Goal: Participate in discussion: Engage in conversation with other users on a specific topic

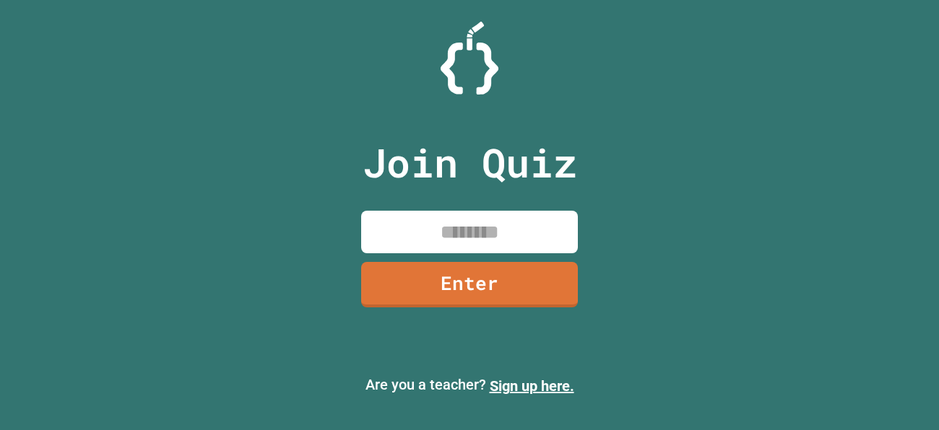
click at [513, 207] on div "Join Quiz Enter" at bounding box center [469, 215] width 243 height 358
click at [514, 215] on input at bounding box center [469, 232] width 217 height 43
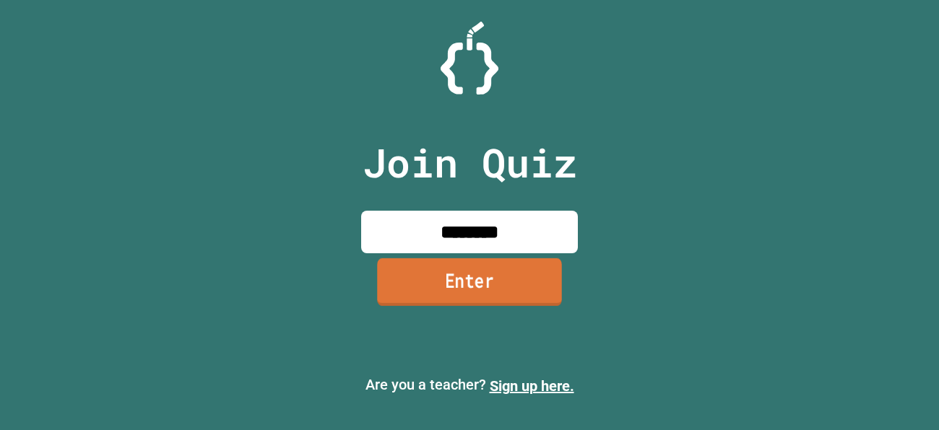
type input "********"
click at [483, 292] on link "Enter" at bounding box center [469, 283] width 185 height 48
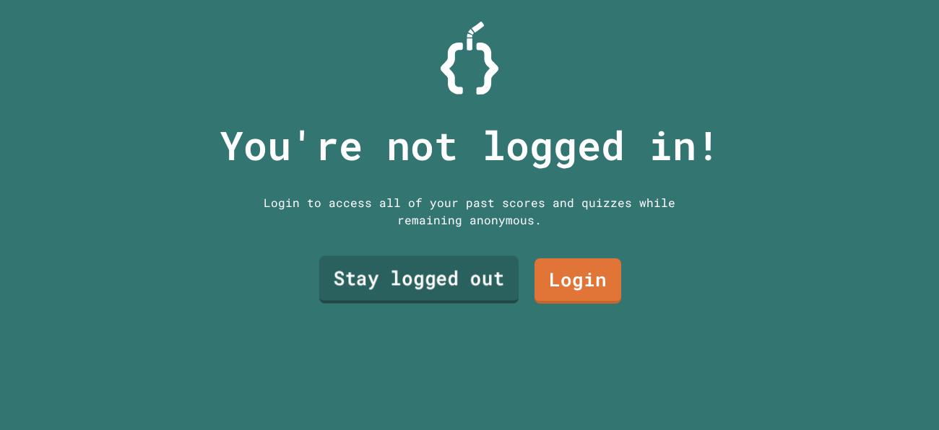
click at [483, 292] on link "Stay logged out" at bounding box center [418, 280] width 199 height 48
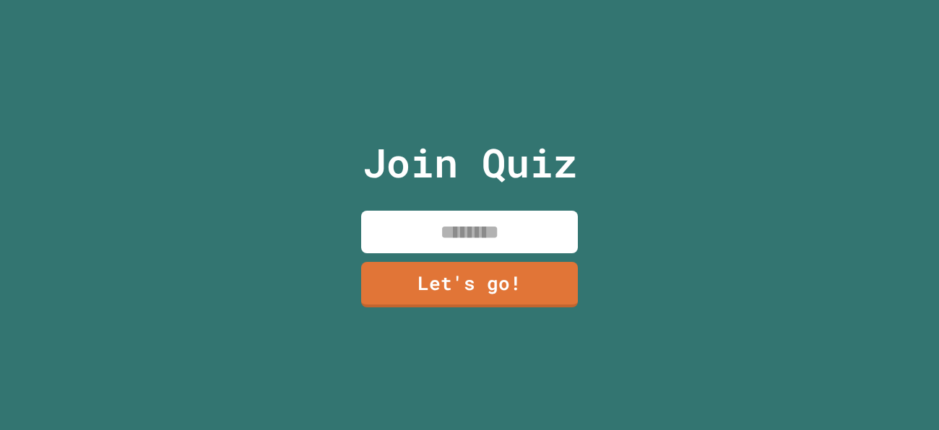
click at [454, 226] on input at bounding box center [469, 232] width 217 height 43
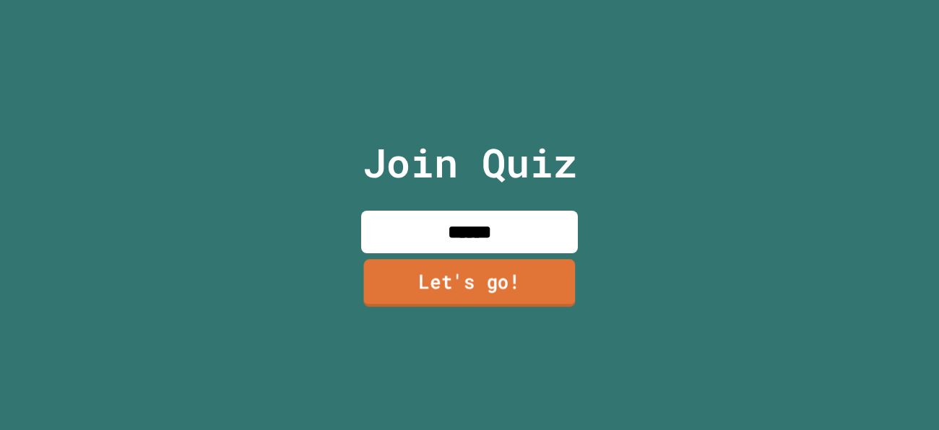
type input "******"
click at [479, 267] on link "Let's go!" at bounding box center [469, 284] width 212 height 48
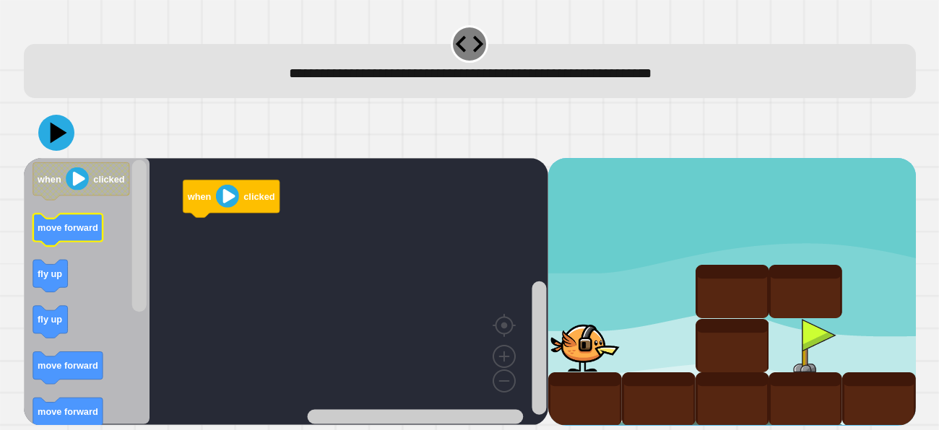
click at [84, 241] on icon "Blockly Workspace" at bounding box center [68, 231] width 70 height 33
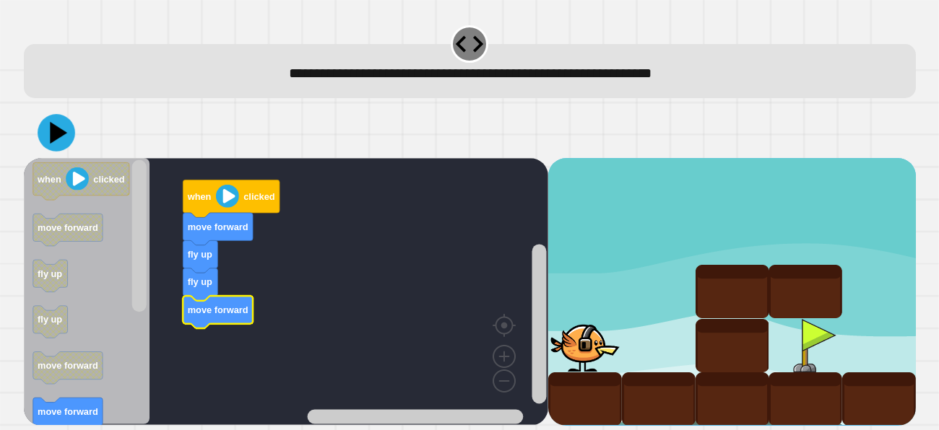
click at [74, 145] on div at bounding box center [470, 133] width 892 height 51
click at [59, 137] on icon at bounding box center [59, 133] width 20 height 25
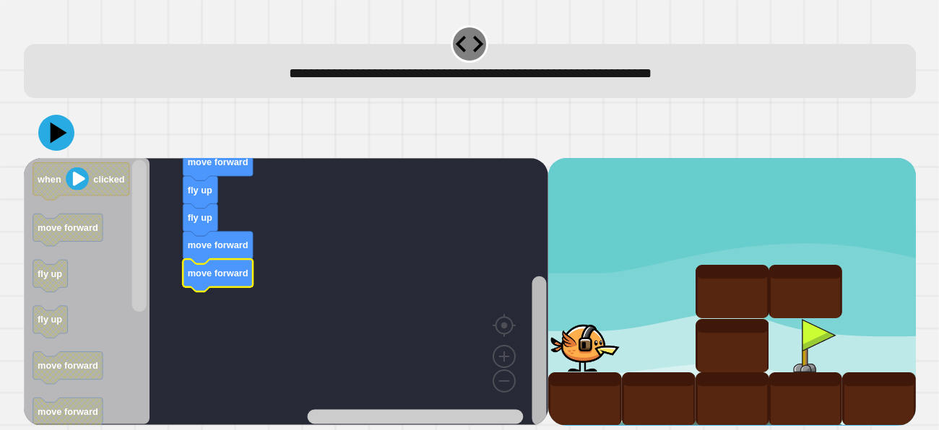
click at [544, 400] on rect "Blockly Workspace" at bounding box center [539, 351] width 14 height 150
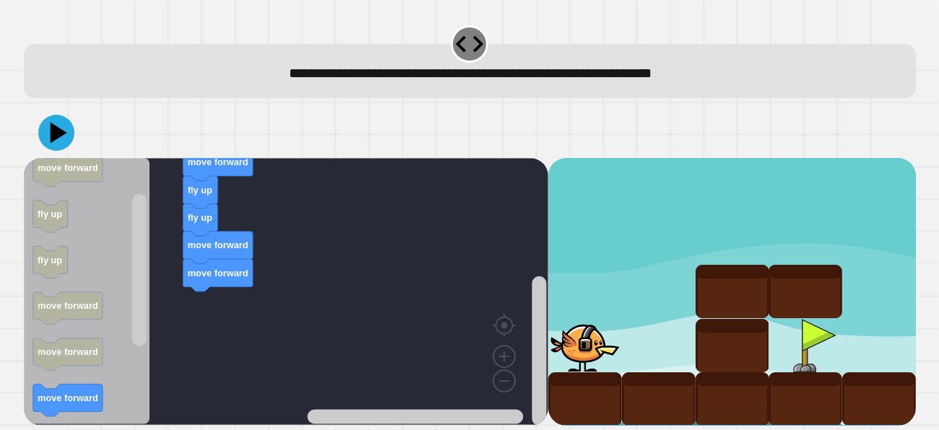
click at [259, 305] on div "when clicked move forward fly up fly up move forward move forward when clicked …" at bounding box center [286, 291] width 524 height 267
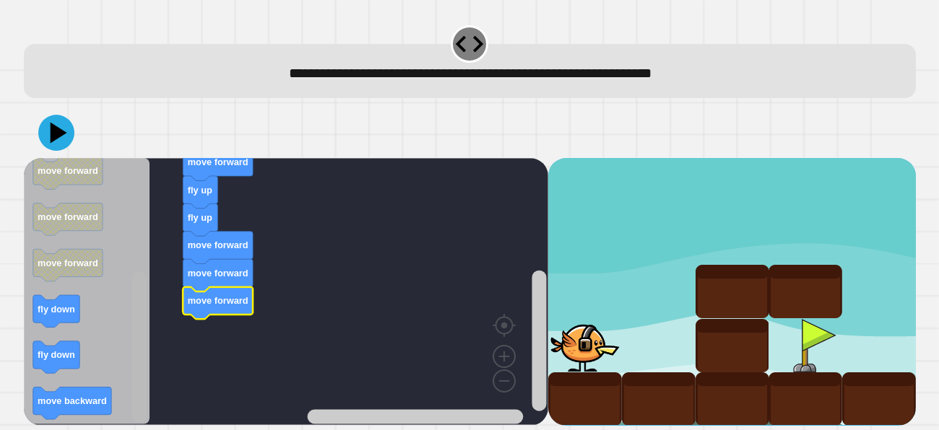
click at [142, 404] on rect "Blockly Workspace" at bounding box center [138, 348] width 14 height 152
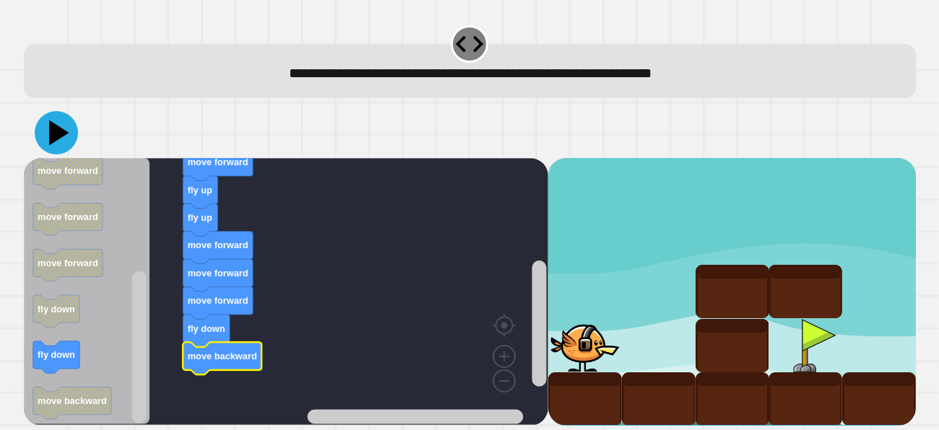
click at [60, 131] on icon at bounding box center [59, 133] width 20 height 25
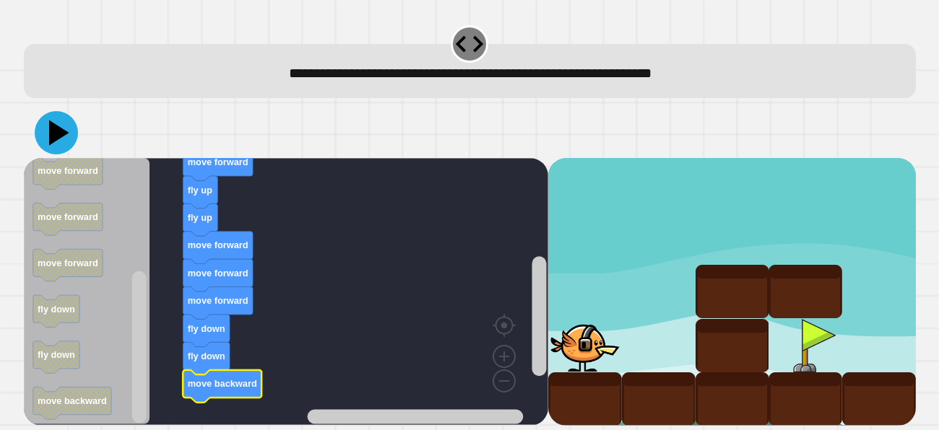
click at [51, 124] on icon at bounding box center [59, 133] width 20 height 25
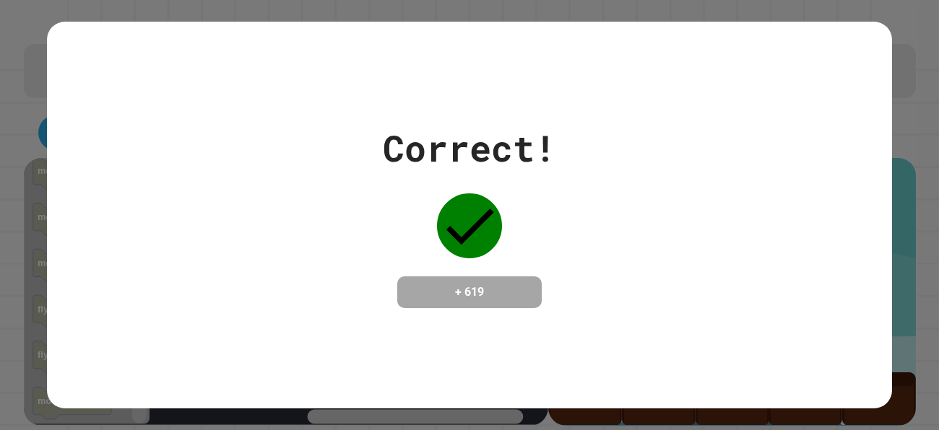
click at [599, 248] on div "Correct! + 619" at bounding box center [469, 214] width 845 height 187
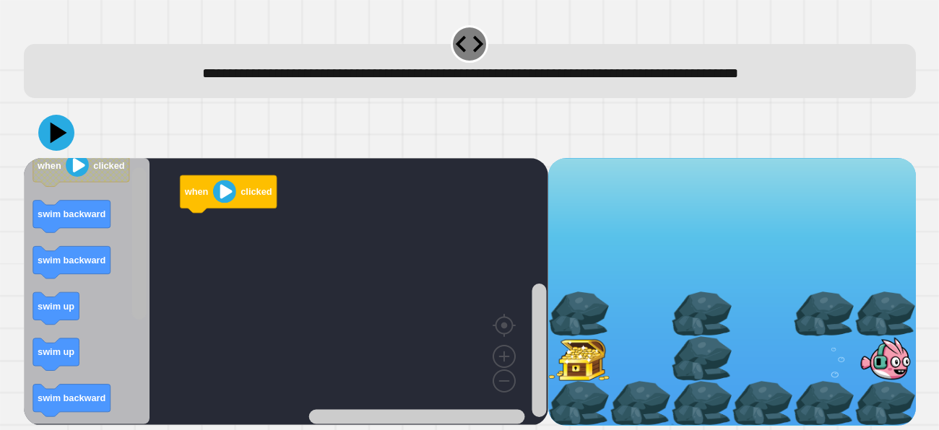
click at [140, 294] on rect "Blockly Workspace" at bounding box center [138, 244] width 14 height 152
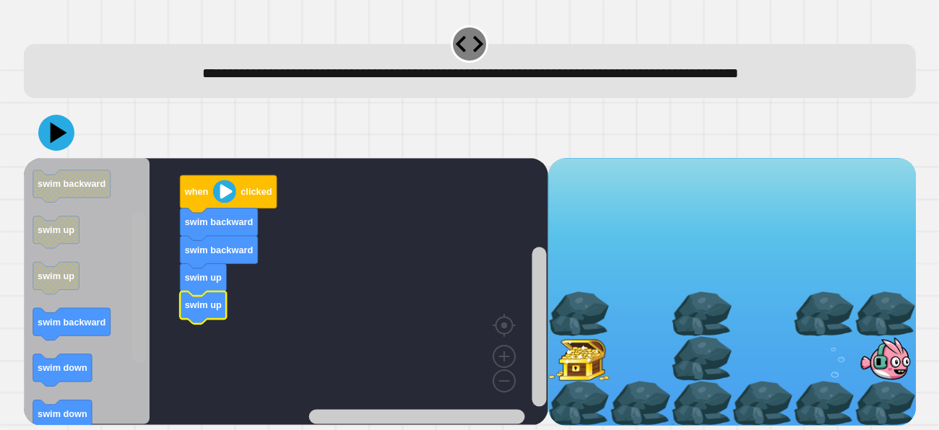
click at [140, 364] on rect "Blockly Workspace" at bounding box center [138, 288] width 14 height 152
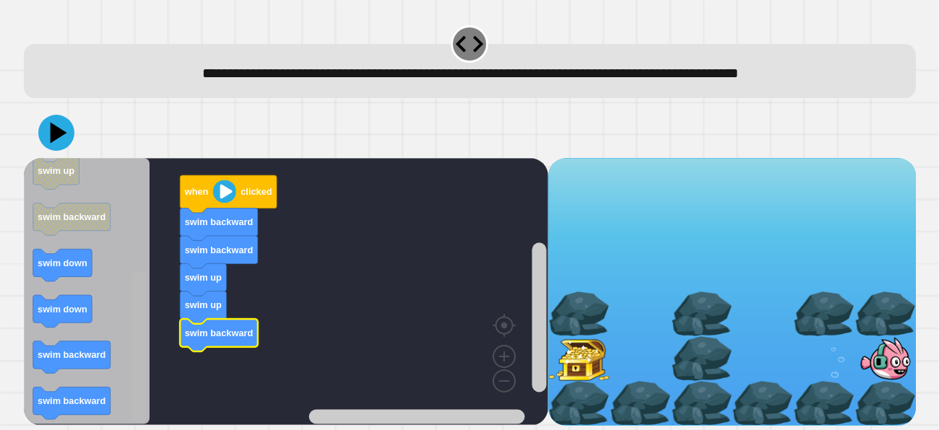
click at [139, 409] on rect "Blockly Workspace" at bounding box center [138, 348] width 14 height 152
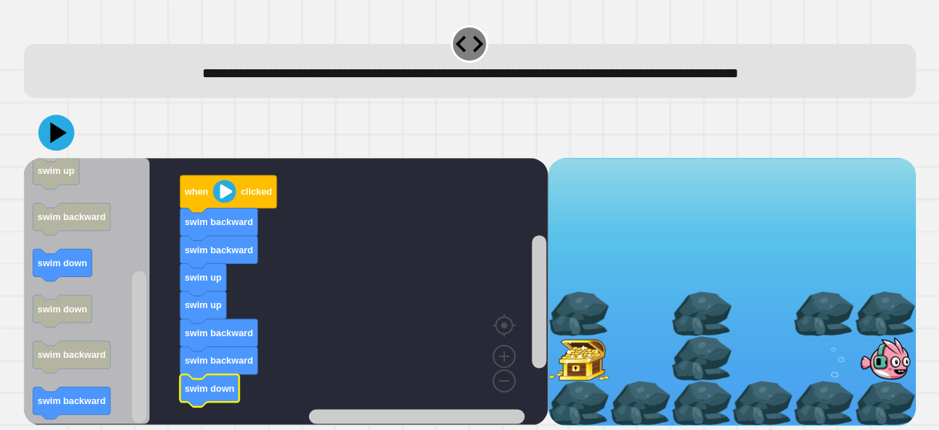
click at [59, 284] on icon "Blockly Workspace" at bounding box center [87, 291] width 126 height 267
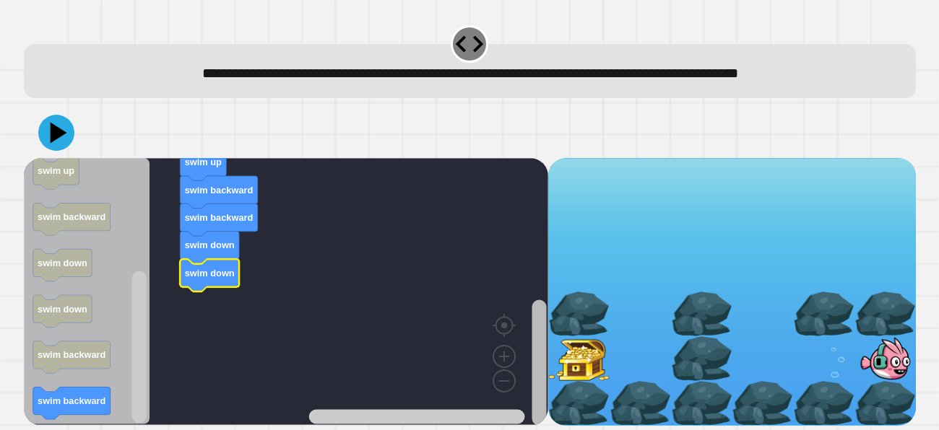
click at [548, 415] on div "when clicked swim backward swim backward swim up swim up swim backward swim bac…" at bounding box center [470, 291] width 892 height 267
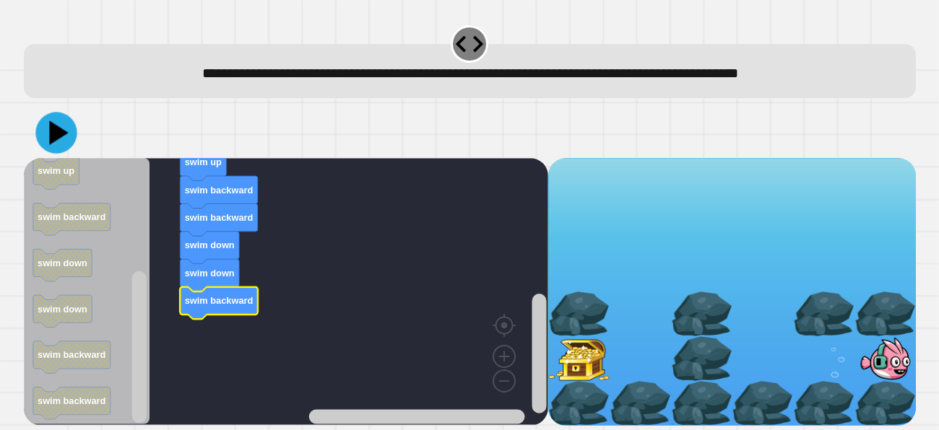
click at [60, 138] on icon at bounding box center [55, 133] width 41 height 41
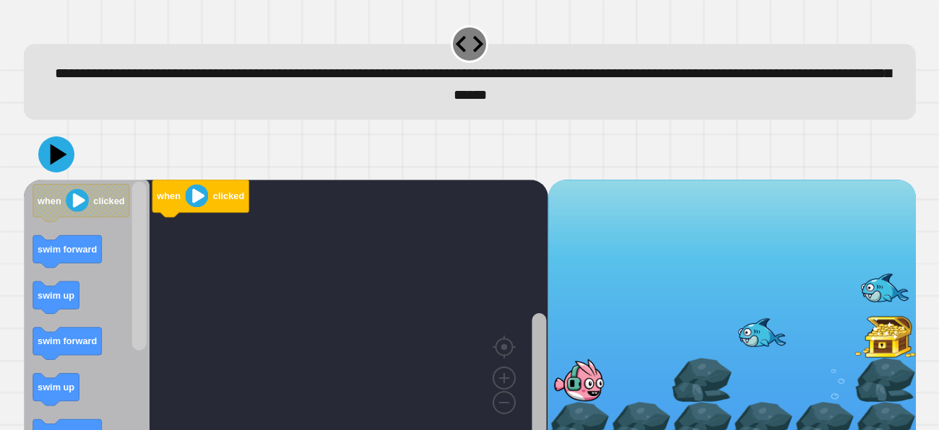
click at [545, 430] on html "**********" at bounding box center [469, 215] width 939 height 430
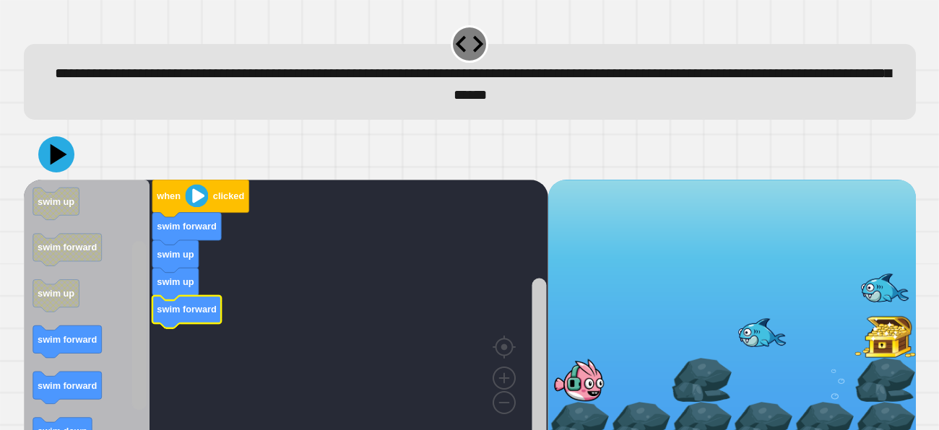
click at [131, 396] on g "Blockly Workspace" at bounding box center [139, 313] width 18 height 264
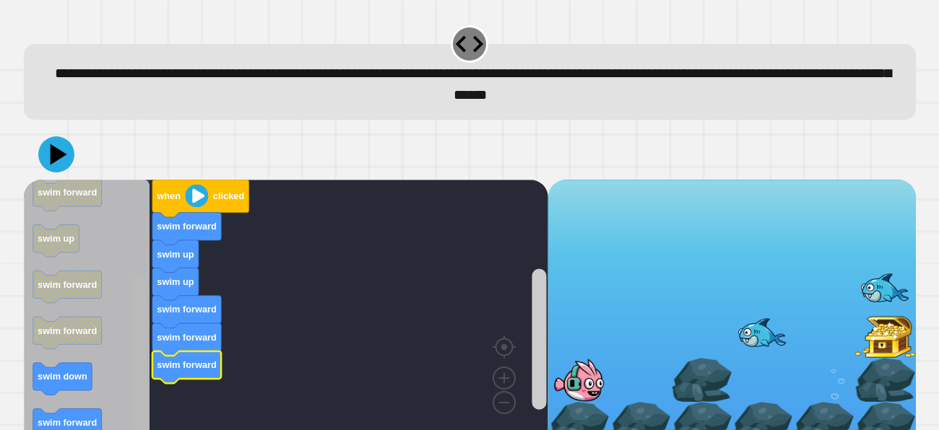
click at [145, 430] on html "**********" at bounding box center [469, 215] width 939 height 430
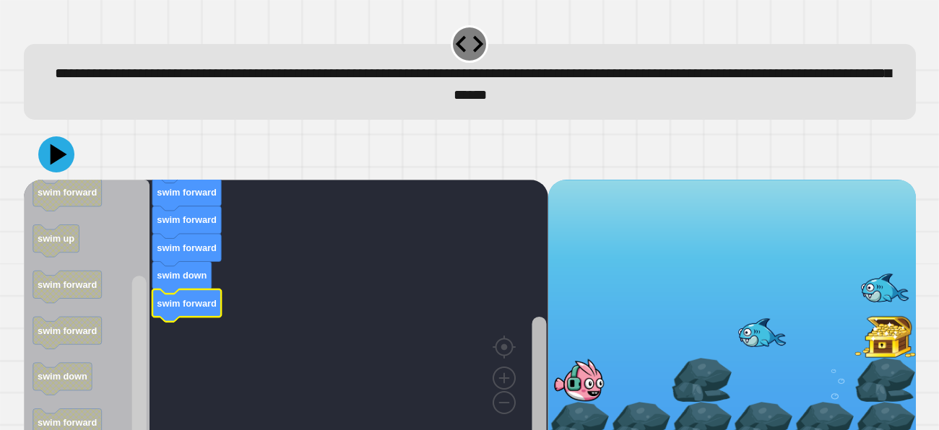
click at [538, 420] on rect "Blockly Workspace" at bounding box center [539, 379] width 14 height 126
click at [130, 430] on html "**********" at bounding box center [469, 215] width 939 height 430
click at [549, 400] on div at bounding box center [578, 380] width 61 height 45
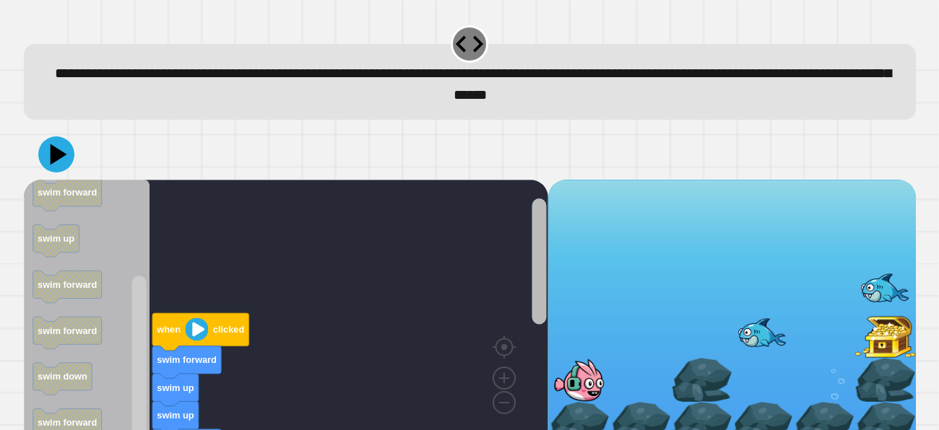
click at [527, 243] on div "when clicked swim forward swim up swim up swim forward swim forward swim forwar…" at bounding box center [286, 313] width 524 height 267
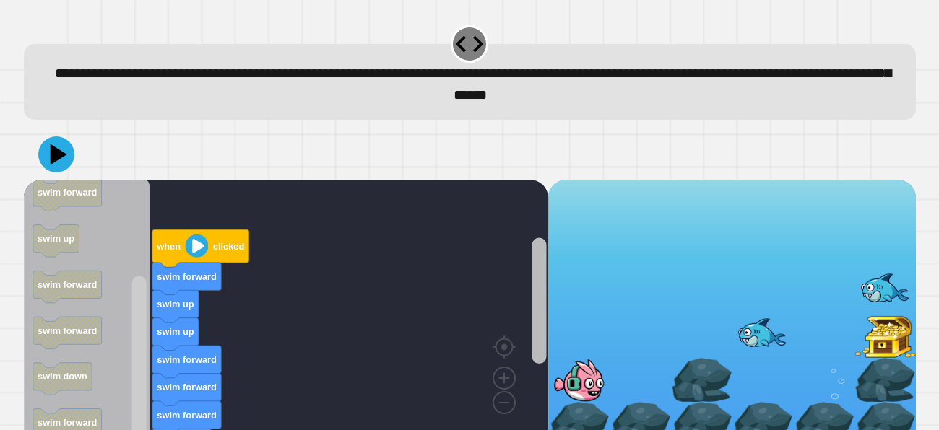
click at [540, 342] on rect "Blockly Workspace" at bounding box center [539, 301] width 14 height 126
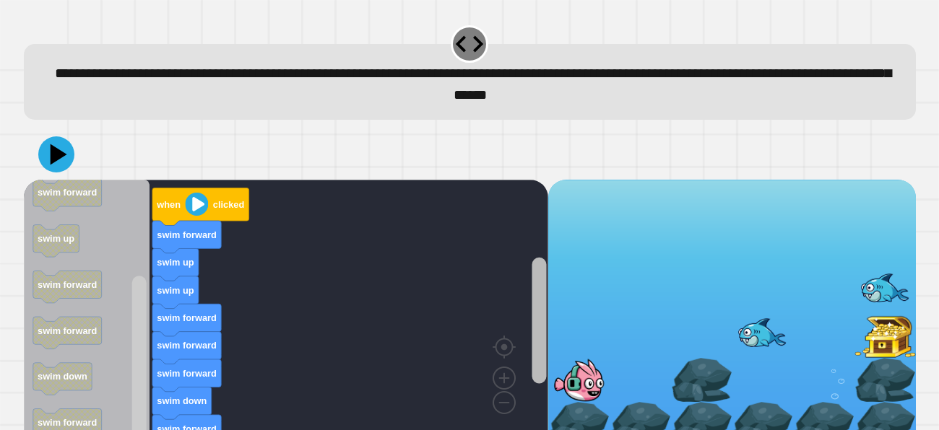
click at [542, 373] on rect "Blockly Workspace" at bounding box center [539, 320] width 14 height 126
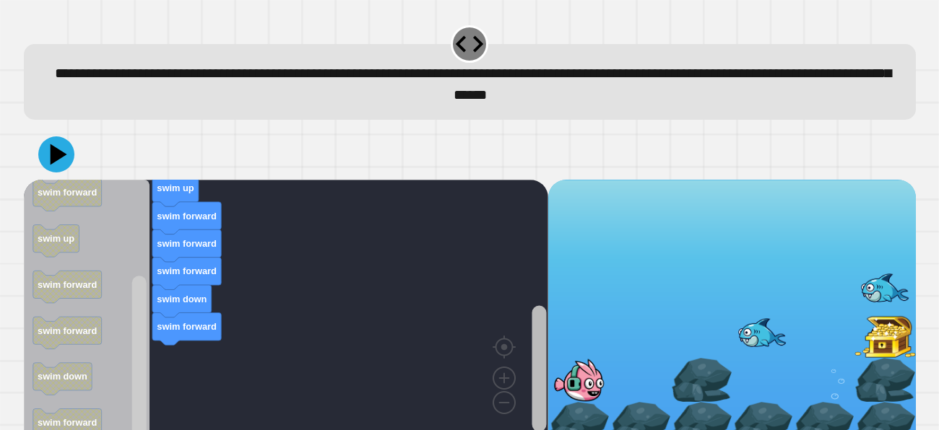
click at [542, 407] on rect "Blockly Workspace" at bounding box center [539, 369] width 14 height 126
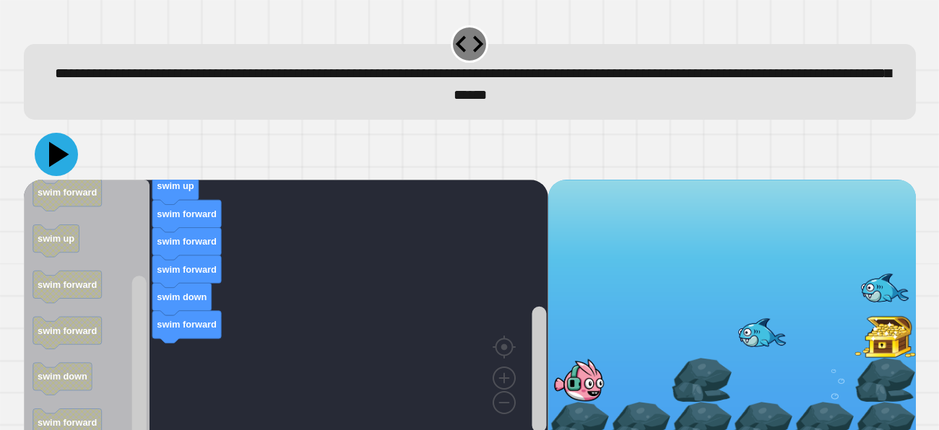
click at [72, 165] on icon at bounding box center [56, 154] width 43 height 43
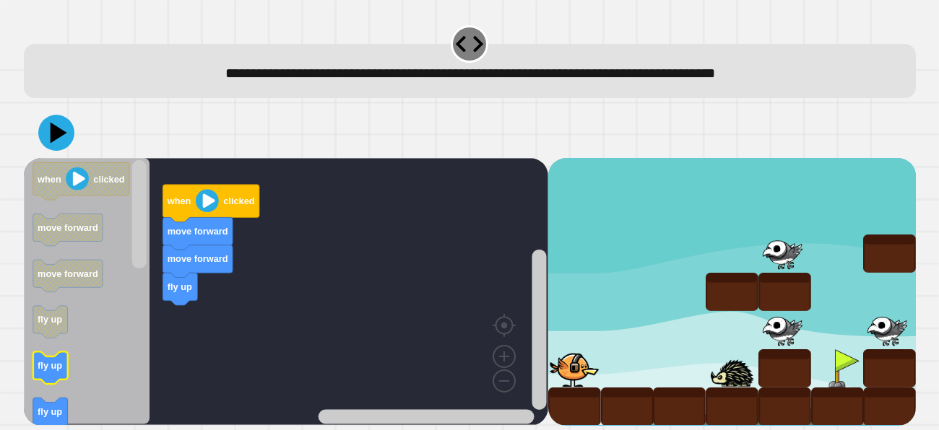
click at [65, 354] on icon "Blockly Workspace" at bounding box center [50, 369] width 35 height 33
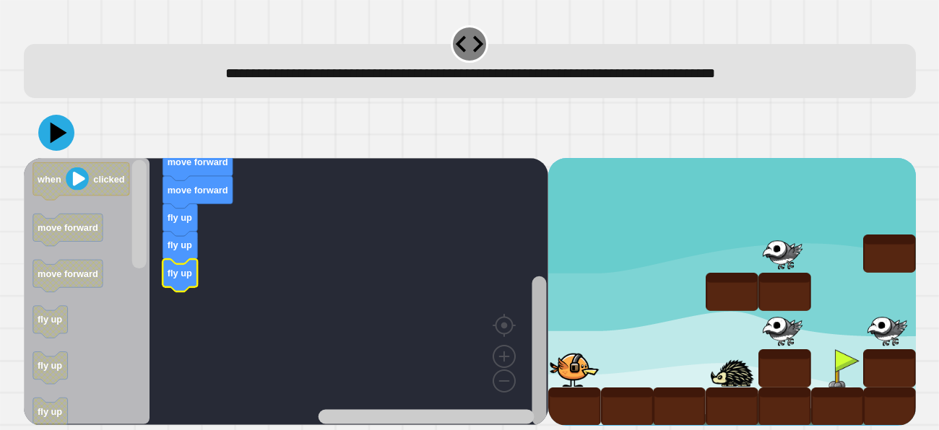
click at [524, 397] on div "when clicked move forward move forward fly up fly up fly up when clicked move f…" at bounding box center [286, 291] width 524 height 267
click at [141, 266] on rect "Blockly Workspace" at bounding box center [138, 214] width 14 height 109
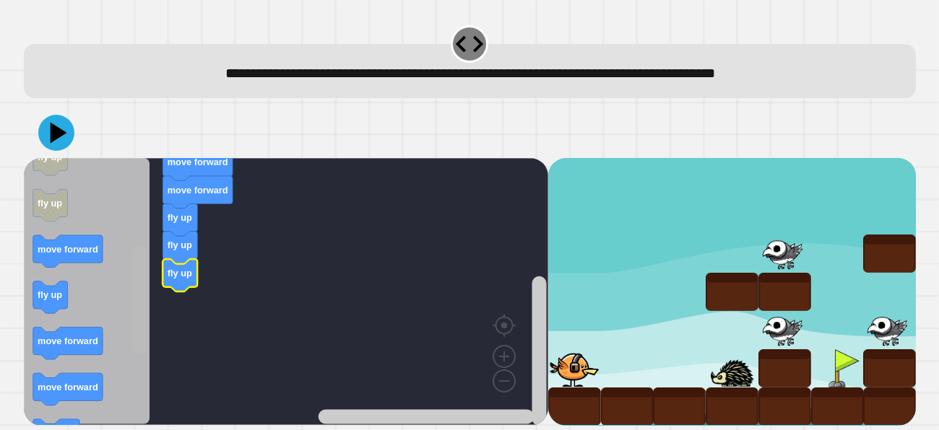
click at [144, 312] on rect "Blockly Workspace" at bounding box center [138, 300] width 14 height 109
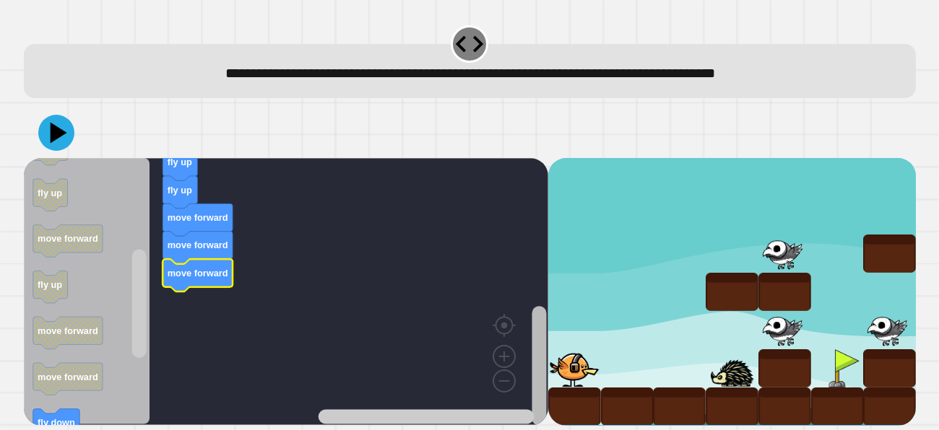
click at [543, 404] on rect "Blockly Workspace" at bounding box center [539, 366] width 14 height 120
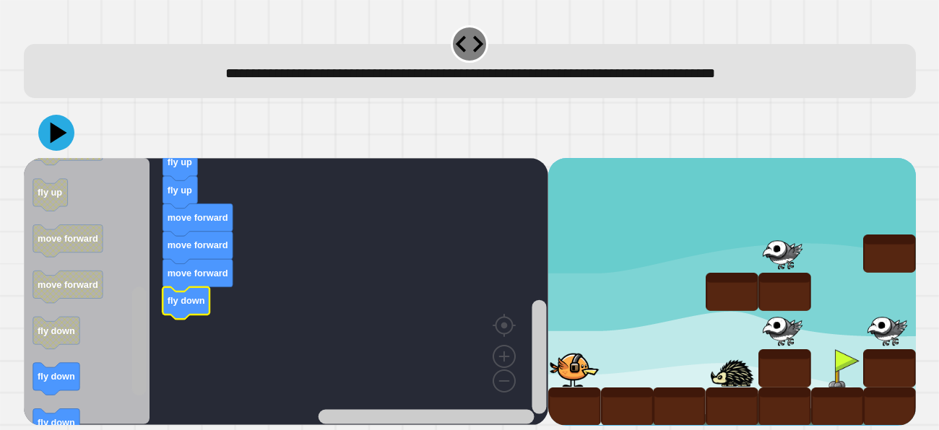
click at [136, 397] on rect "Blockly Workspace" at bounding box center [138, 341] width 14 height 109
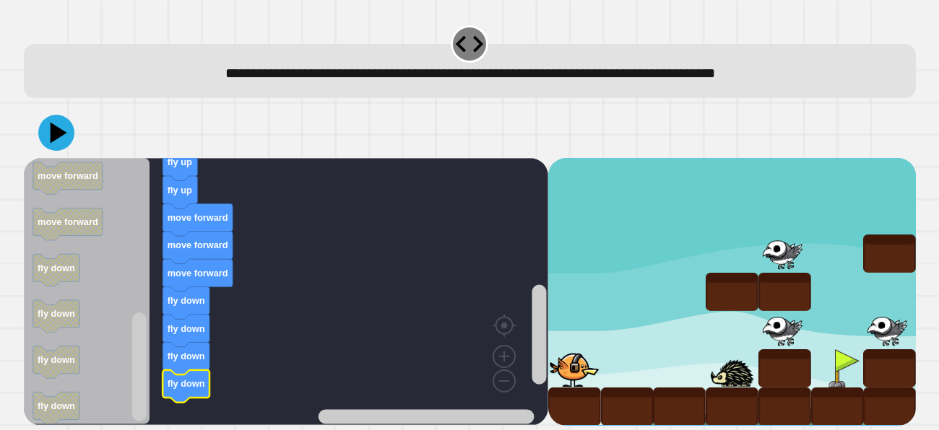
click at [52, 157] on div at bounding box center [470, 133] width 892 height 51
click at [56, 138] on icon at bounding box center [58, 134] width 17 height 22
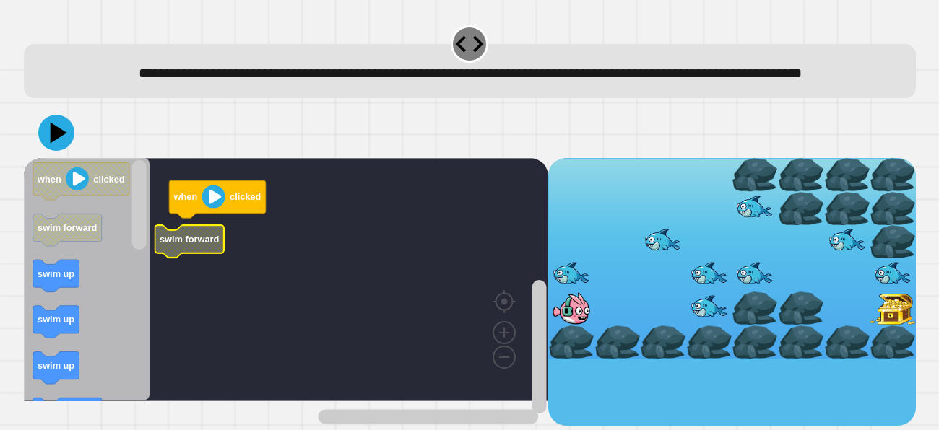
click at [50, 282] on icon "Blockly Workspace" at bounding box center [87, 279] width 126 height 243
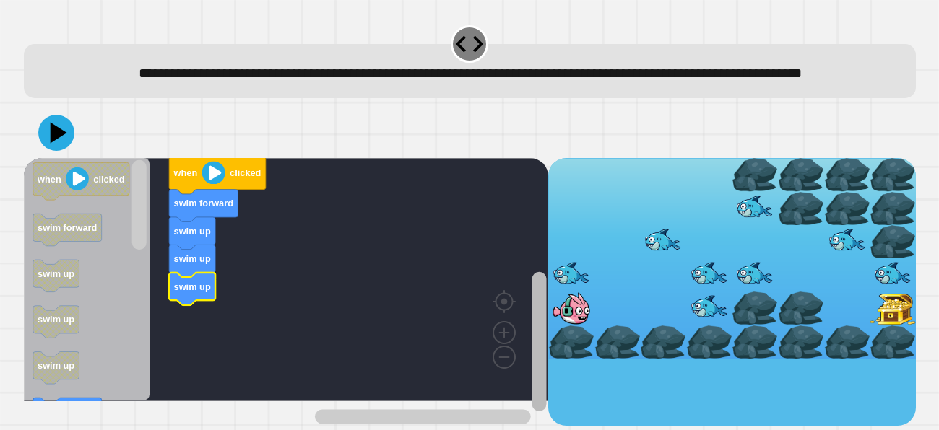
click at [545, 385] on rect "Blockly Workspace" at bounding box center [539, 341] width 14 height 139
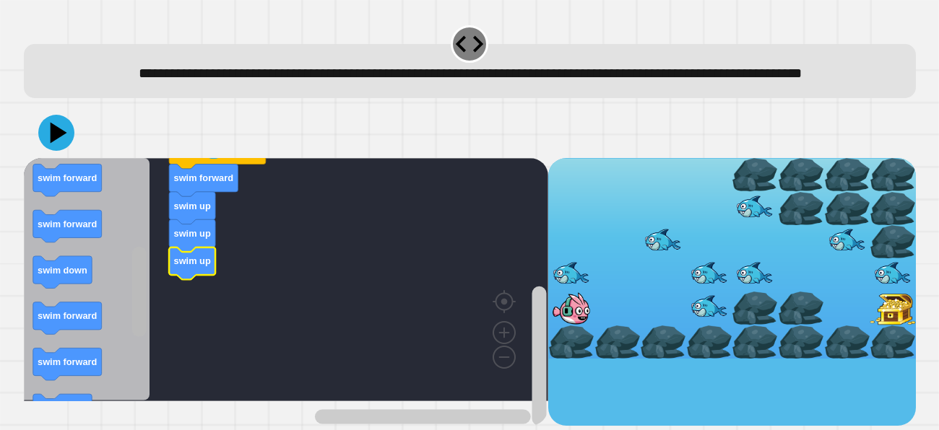
click at [138, 329] on rect "Blockly Workspace" at bounding box center [138, 292] width 14 height 90
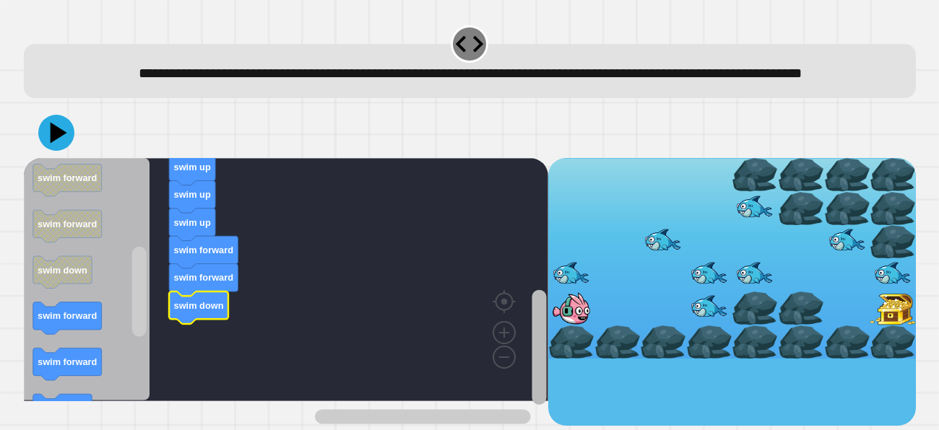
click at [542, 369] on rect "Blockly Workspace" at bounding box center [539, 347] width 14 height 115
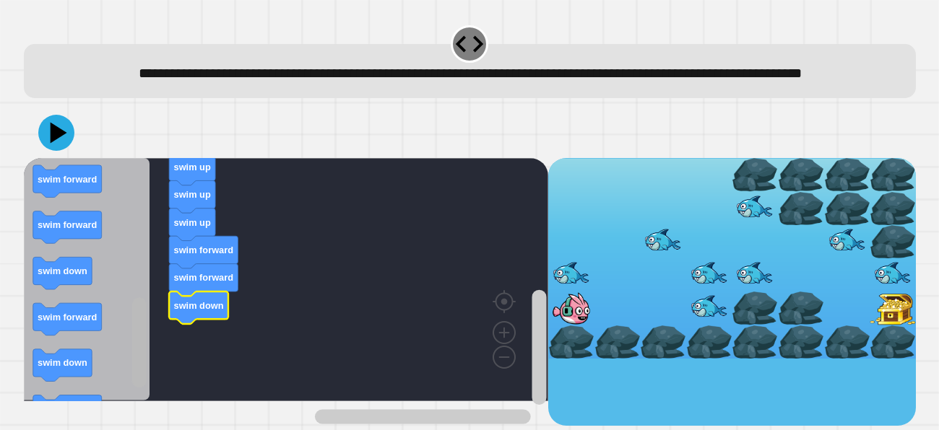
click at [132, 389] on rect "Blockly Workspace" at bounding box center [138, 343] width 14 height 90
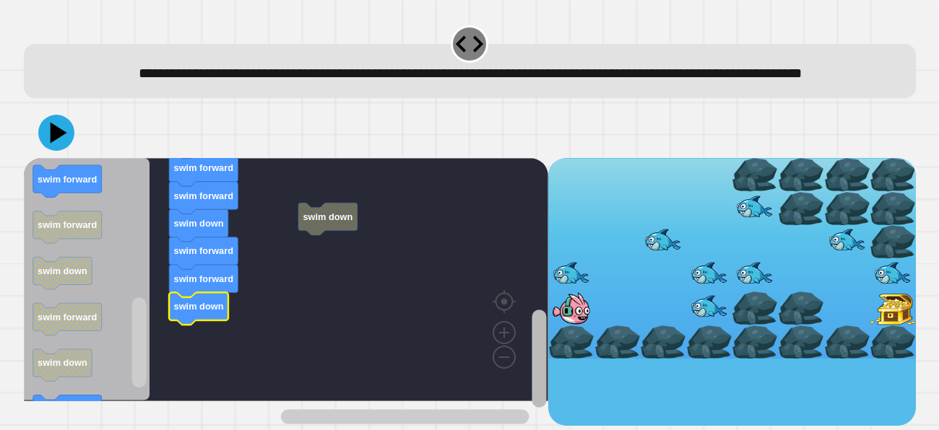
click at [545, 380] on rect "Blockly Workspace" at bounding box center [539, 359] width 14 height 98
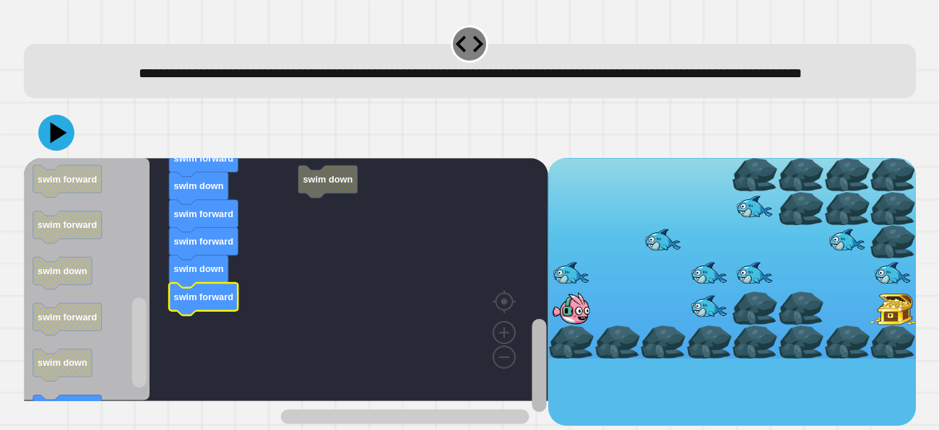
click at [547, 405] on g "Blockly Workspace" at bounding box center [539, 314] width 18 height 225
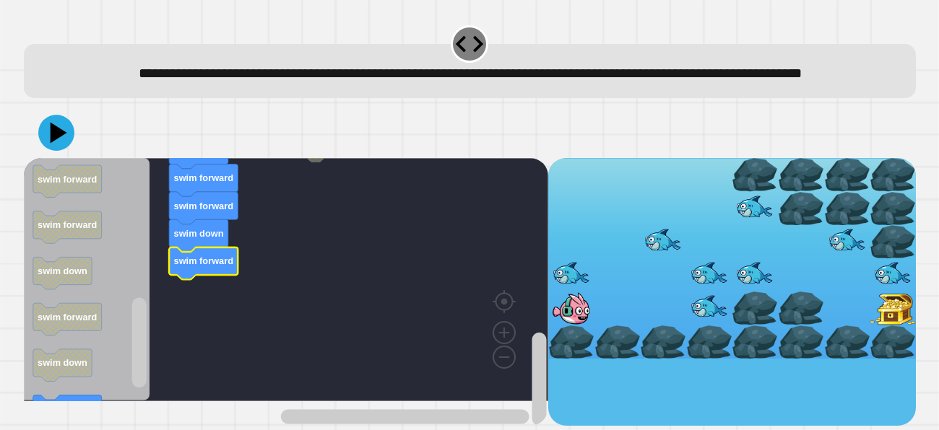
click at [316, 189] on rect "Blockly Workspace" at bounding box center [286, 279] width 524 height 243
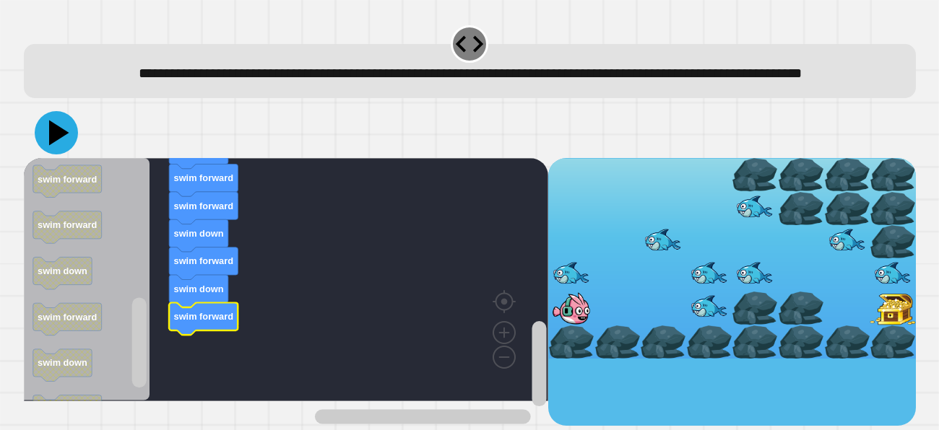
click at [48, 150] on icon at bounding box center [56, 132] width 43 height 43
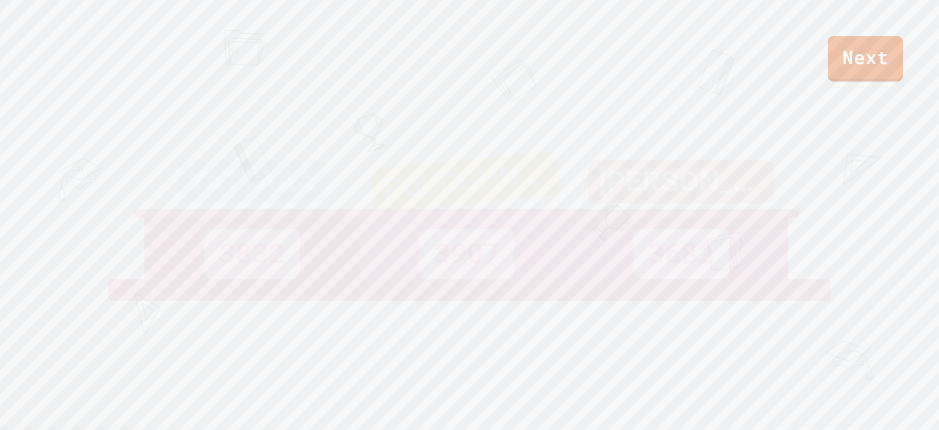
click at [710, 204] on div "[PERSON_NAME]" at bounding box center [681, 181] width 186 height 43
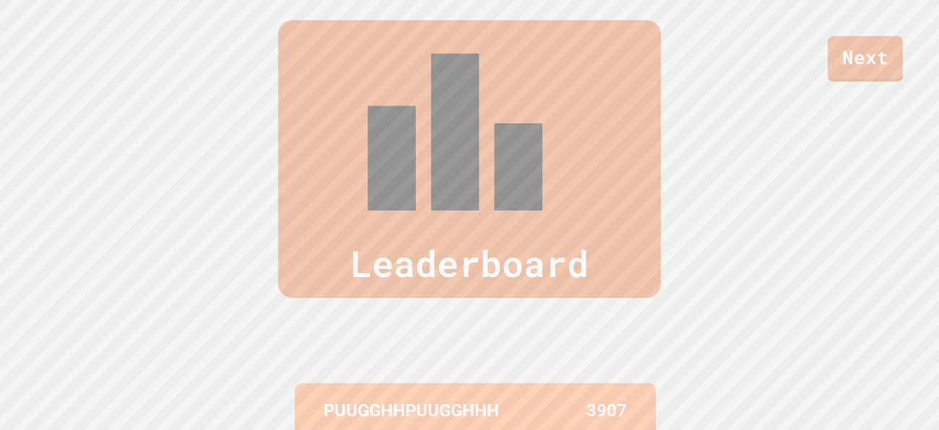
scroll to position [595, 0]
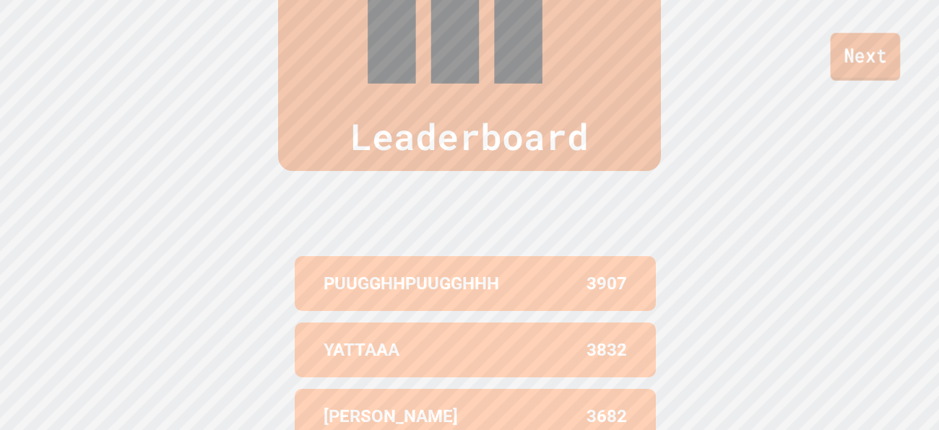
click at [880, 51] on link "Next" at bounding box center [866, 57] width 70 height 48
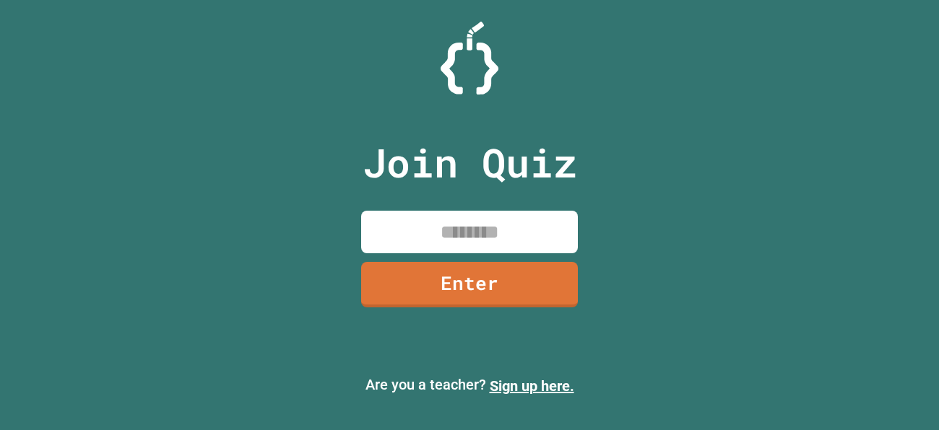
click at [518, 238] on input at bounding box center [469, 232] width 217 height 43
type input "********"
click at [519, 295] on link "Enter" at bounding box center [468, 285] width 217 height 46
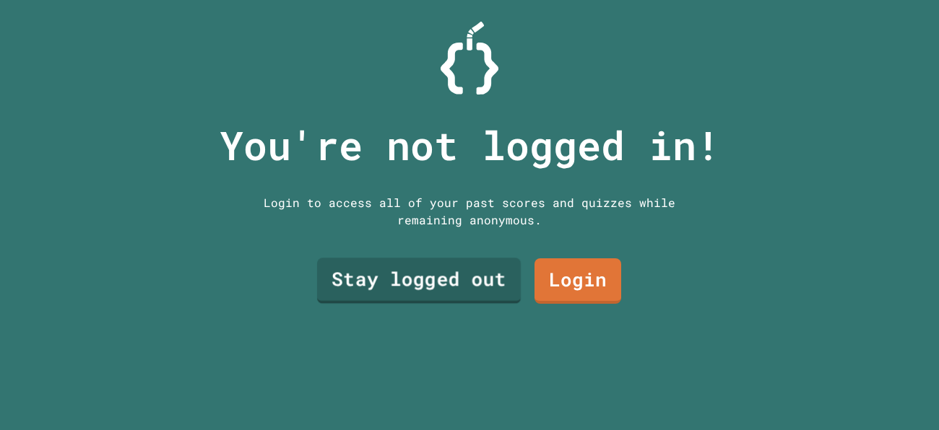
click at [490, 285] on link "Stay logged out" at bounding box center [419, 281] width 204 height 46
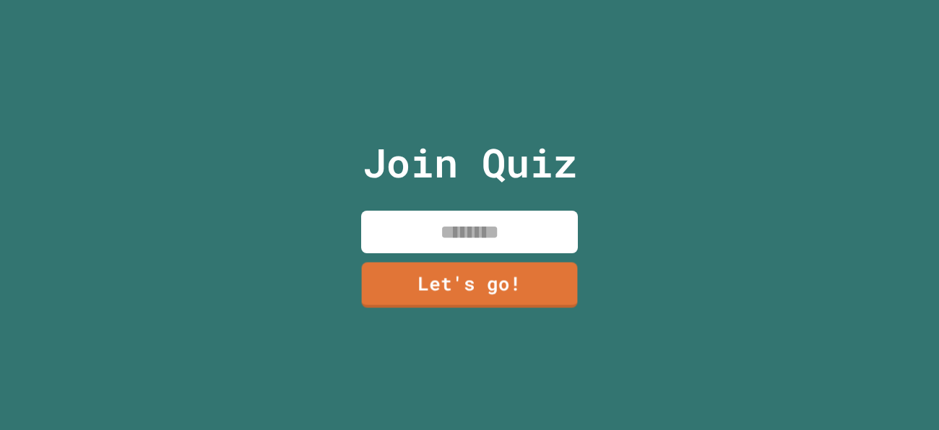
click at [471, 235] on input at bounding box center [469, 232] width 217 height 43
type input "******"
click at [468, 313] on div "Join Quiz ****** Let's go!" at bounding box center [469, 215] width 243 height 430
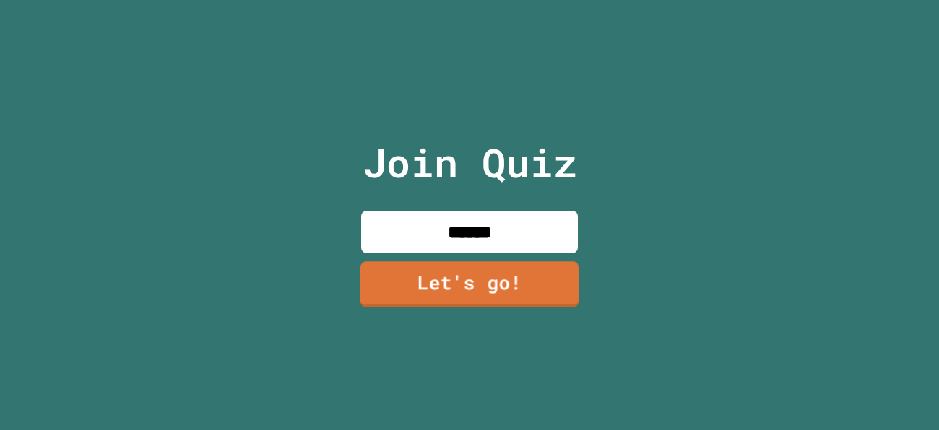
click at [480, 282] on link "Let's go!" at bounding box center [469, 285] width 218 height 46
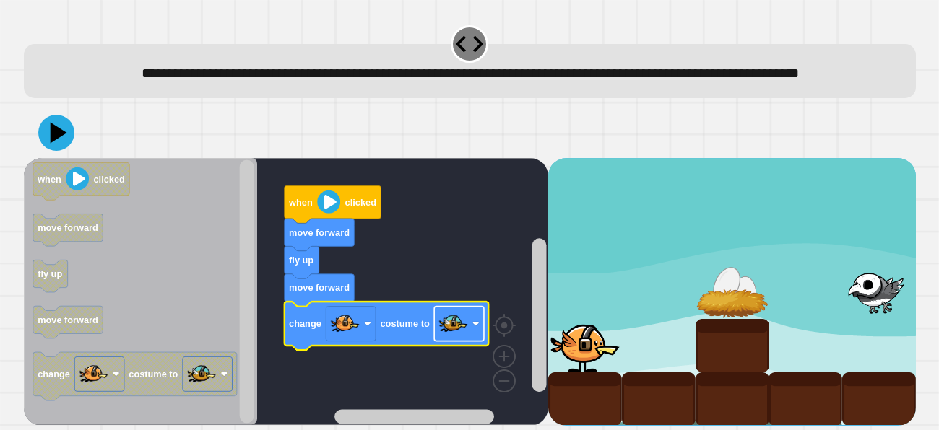
click at [470, 342] on rect "Blockly Workspace" at bounding box center [459, 324] width 50 height 35
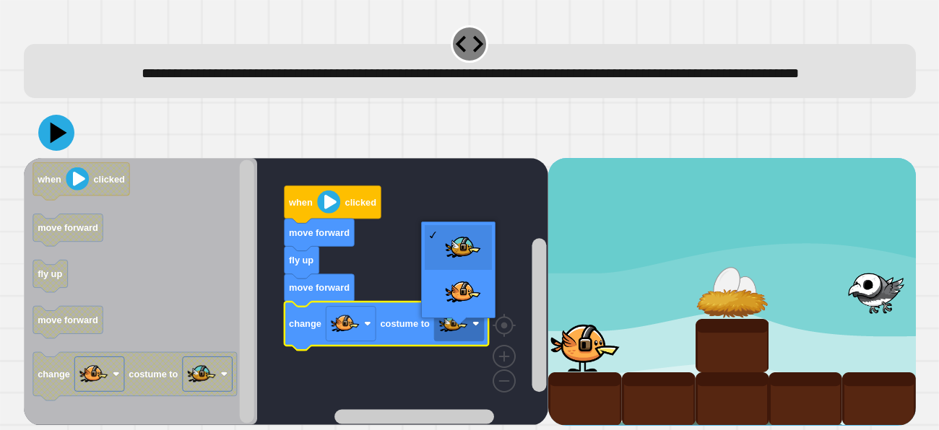
click at [425, 413] on rect "Blockly Workspace" at bounding box center [286, 291] width 524 height 267
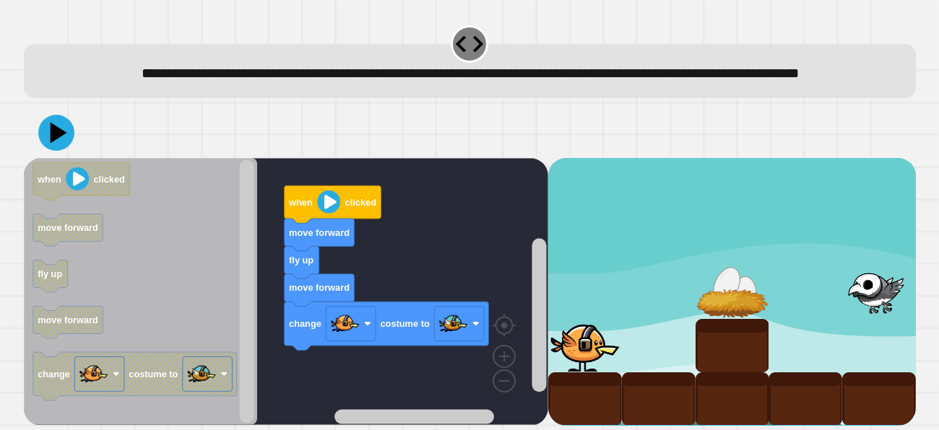
click at [326, 214] on image "Blockly Workspace" at bounding box center [328, 202] width 23 height 23
click at [32, 158] on div at bounding box center [470, 133] width 892 height 51
click at [43, 154] on icon at bounding box center [55, 133] width 41 height 41
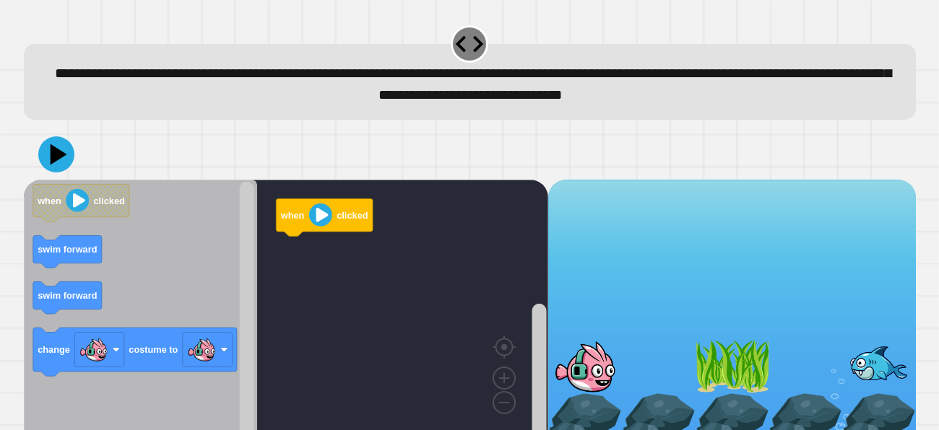
click at [522, 329] on rect "Blockly Workspace" at bounding box center [286, 313] width 524 height 267
click at [530, 366] on rect "Blockly Workspace" at bounding box center [539, 323] width 18 height 248
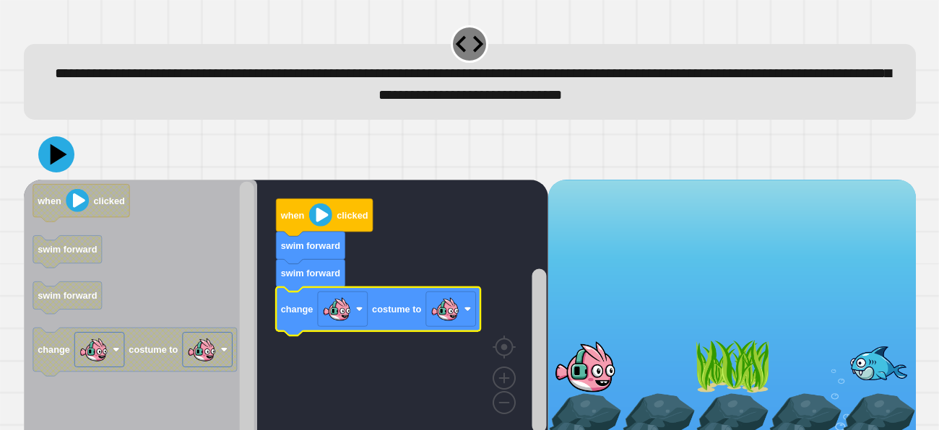
click at [415, 315] on text "costume to" at bounding box center [396, 309] width 49 height 11
click at [435, 315] on image "Blockly Workspace" at bounding box center [444, 309] width 29 height 29
click at [52, 161] on icon at bounding box center [59, 154] width 20 height 25
click at [316, 219] on image "Blockly Workspace" at bounding box center [319, 215] width 23 height 23
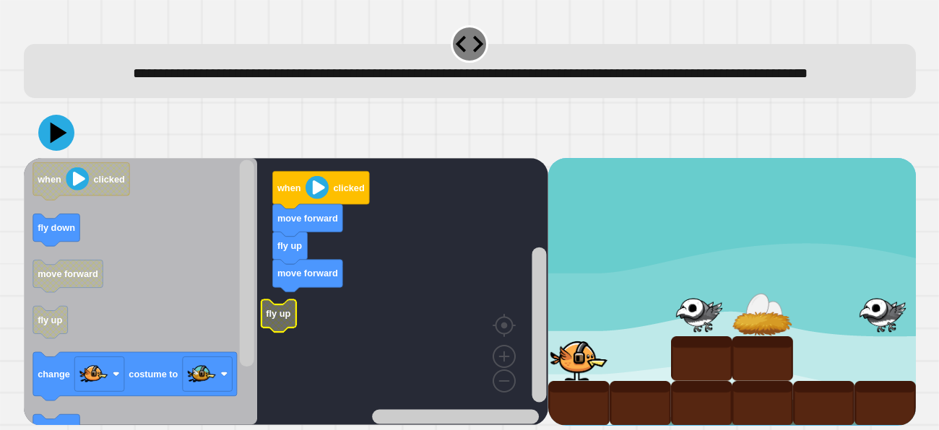
click at [280, 327] on rect "Blockly Workspace" at bounding box center [286, 291] width 524 height 267
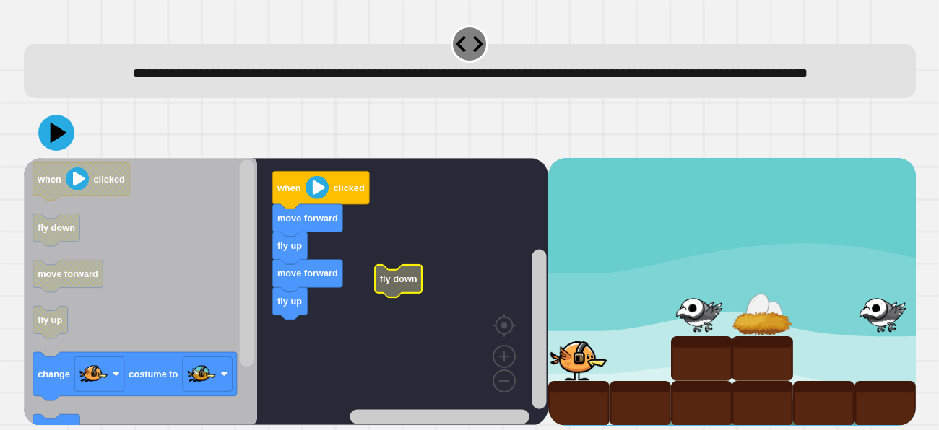
click at [238, 358] on icon "Blockly Workspace" at bounding box center [247, 292] width 18 height 264
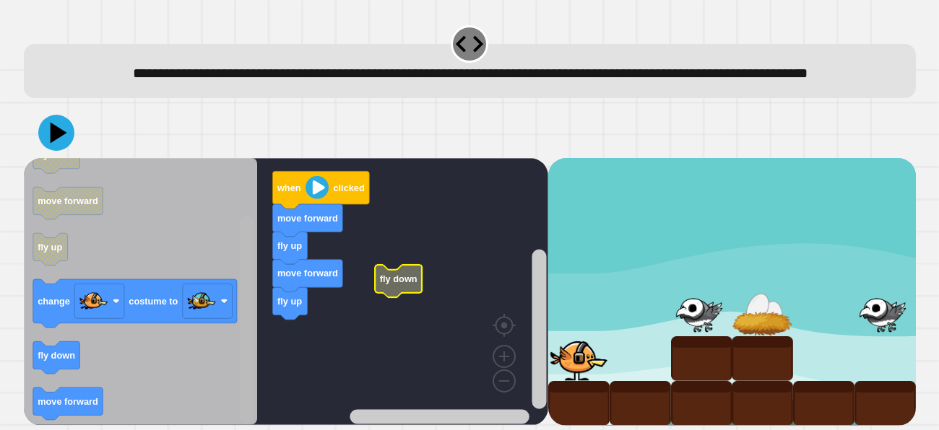
click at [242, 424] on rect "Blockly Workspace" at bounding box center [246, 320] width 14 height 207
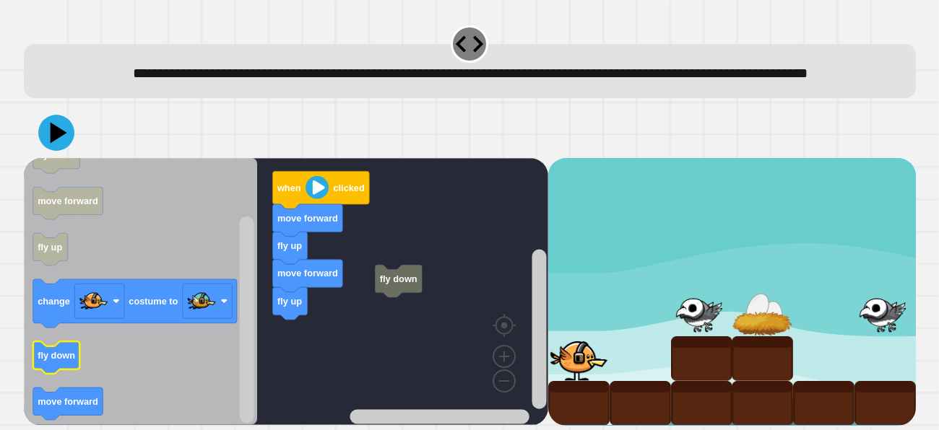
click at [53, 362] on text "fly down" at bounding box center [57, 356] width 38 height 11
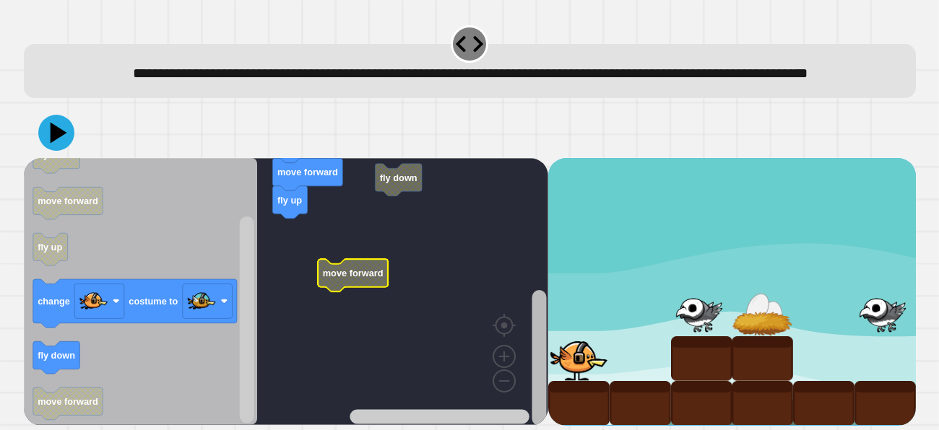
click at [537, 407] on rect "Blockly Workspace" at bounding box center [539, 358] width 14 height 136
click at [235, 360] on icon "Blockly Workspace" at bounding box center [141, 291] width 234 height 267
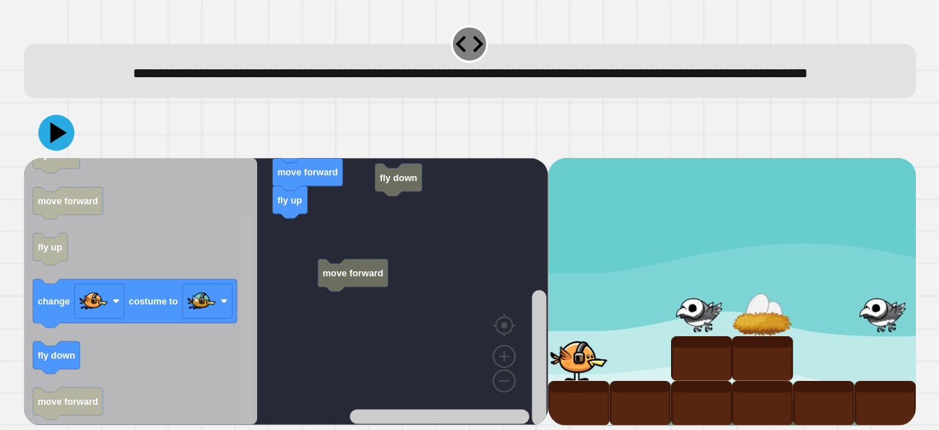
click at [236, 430] on html "**********" at bounding box center [469, 215] width 939 height 430
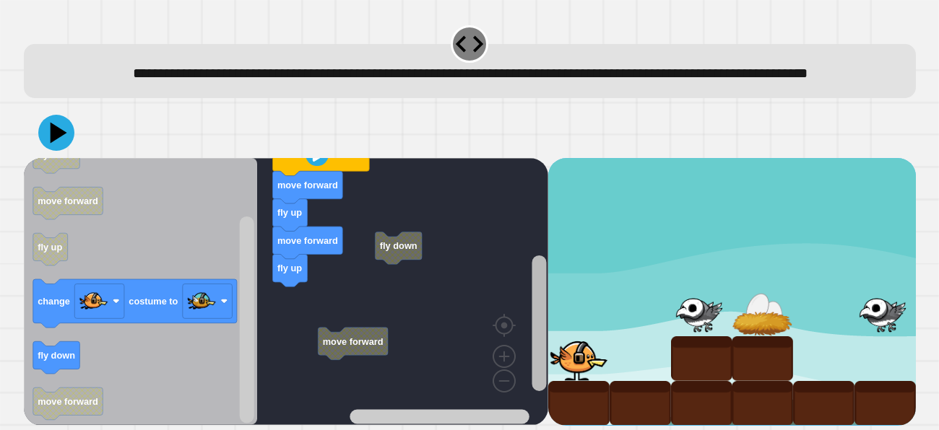
click at [532, 346] on rect "Blockly Workspace" at bounding box center [539, 323] width 14 height 136
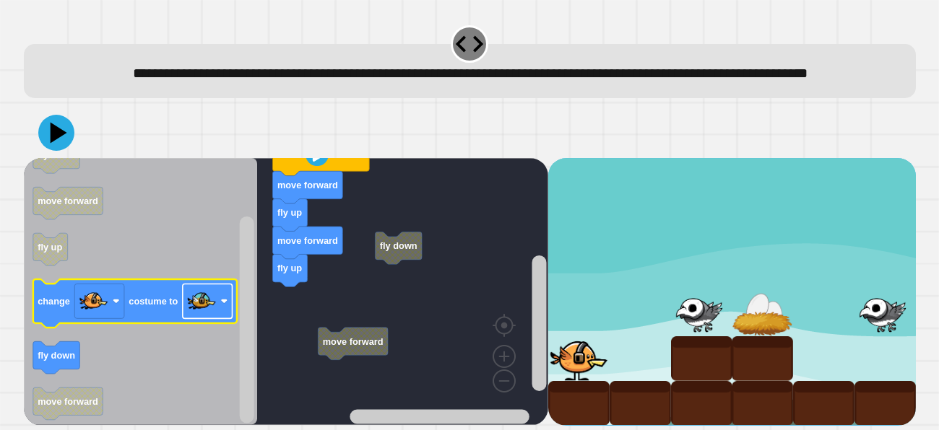
click at [207, 316] on image "Blockly Workspace" at bounding box center [201, 301] width 29 height 29
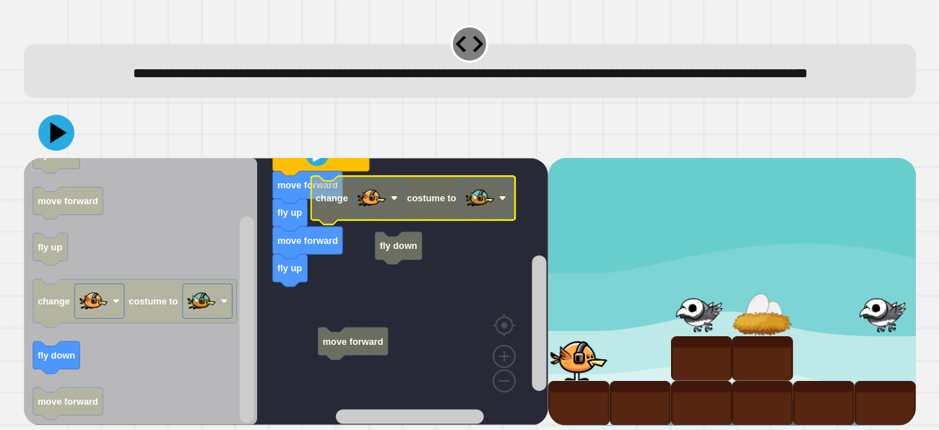
click at [497, 216] on rect "Blockly Workspace" at bounding box center [486, 198] width 50 height 35
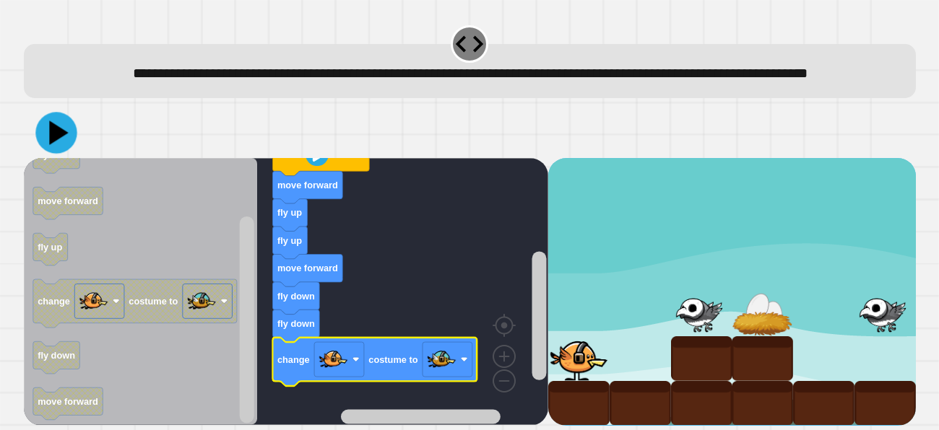
click at [44, 154] on icon at bounding box center [55, 133] width 41 height 41
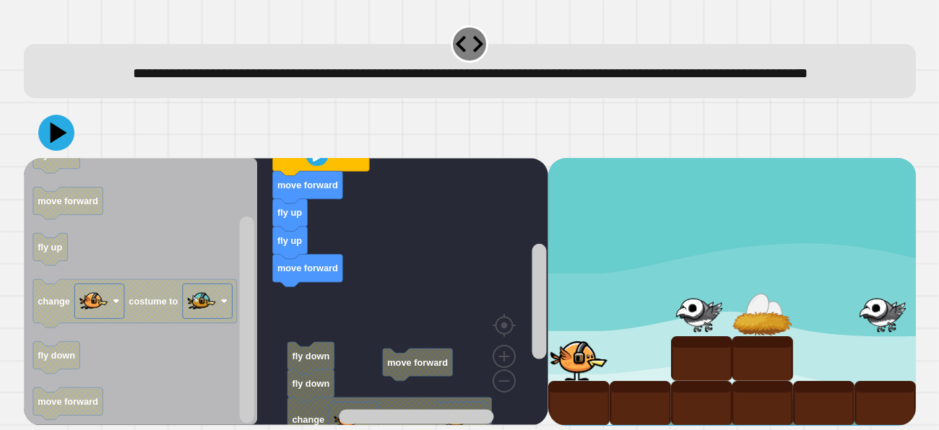
click at [231, 368] on icon "Blockly Workspace" at bounding box center [141, 291] width 234 height 267
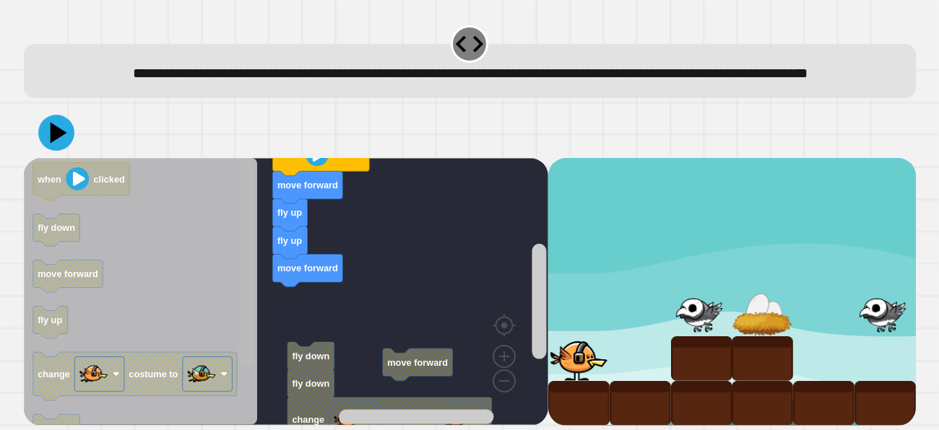
click at [241, 281] on rect "Blockly Workspace" at bounding box center [246, 263] width 14 height 207
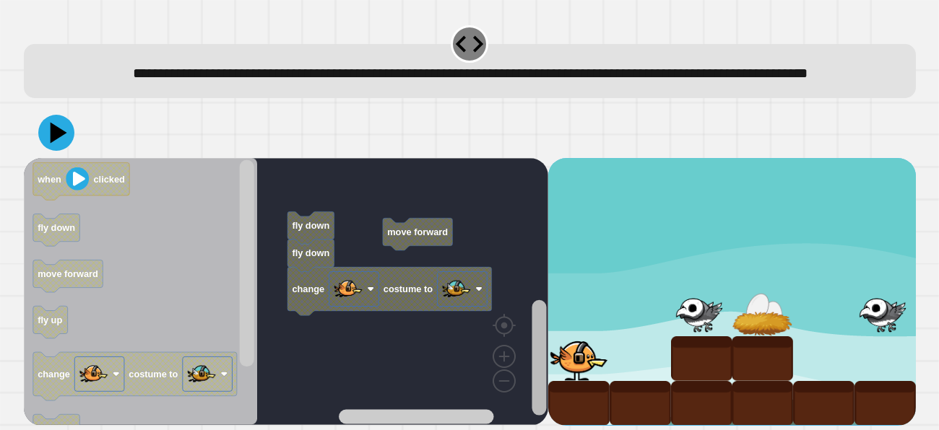
click at [526, 363] on div "move forward move forward fly up fly up move forward when clicked fly down fly …" at bounding box center [286, 291] width 524 height 267
click at [523, 321] on rect "Blockly Workspace" at bounding box center [286, 291] width 524 height 267
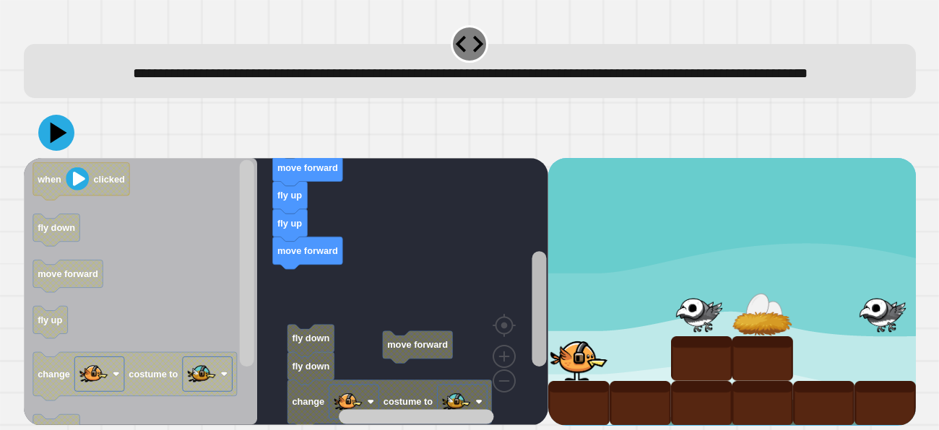
click at [530, 303] on icon "Blockly Workspace" at bounding box center [539, 302] width 18 height 248
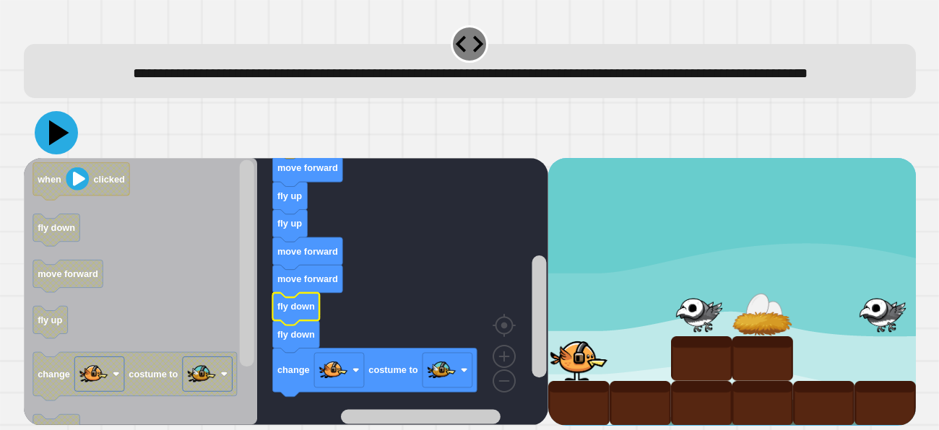
click at [46, 155] on icon at bounding box center [56, 132] width 43 height 43
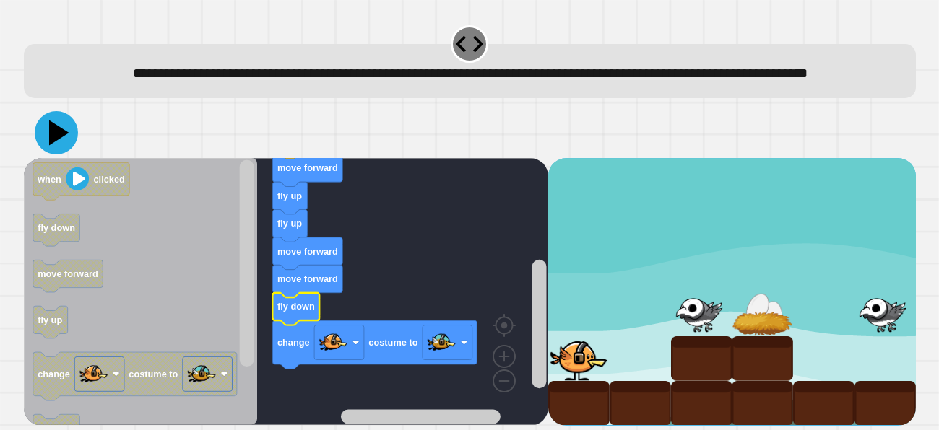
click at [46, 155] on icon at bounding box center [56, 132] width 43 height 43
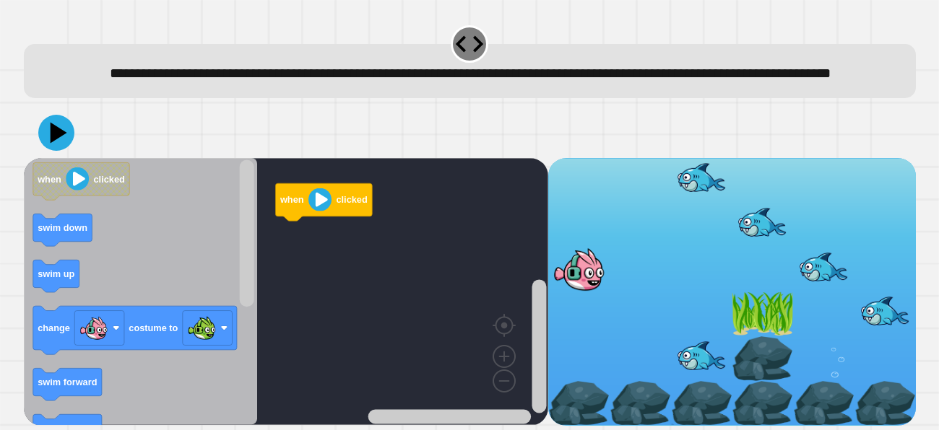
scroll to position [23, 0]
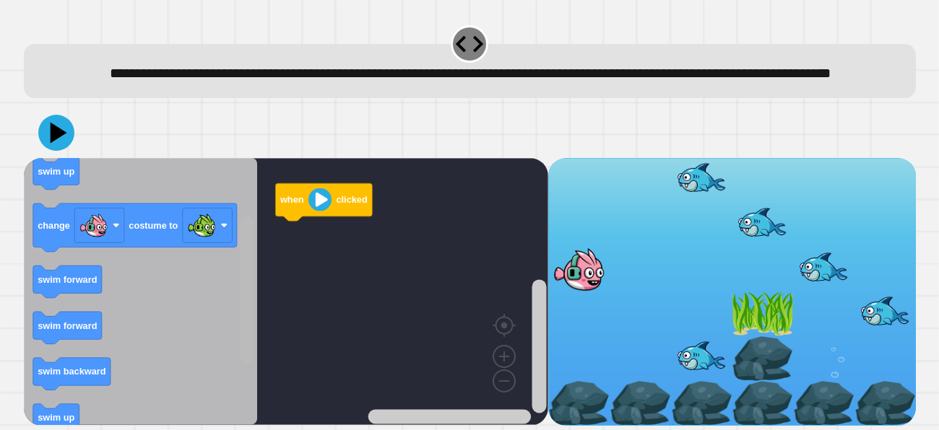
click at [240, 332] on rect "Blockly Workspace" at bounding box center [246, 290] width 14 height 147
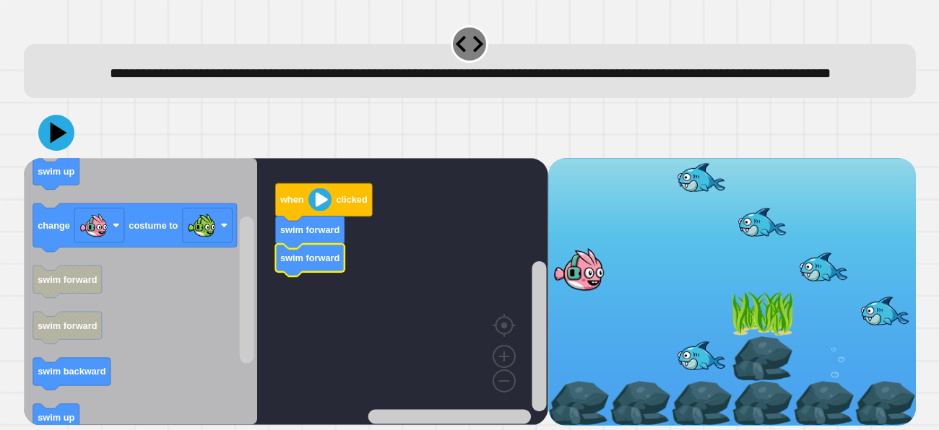
click at [259, 342] on rect "Blockly Workspace" at bounding box center [286, 291] width 524 height 267
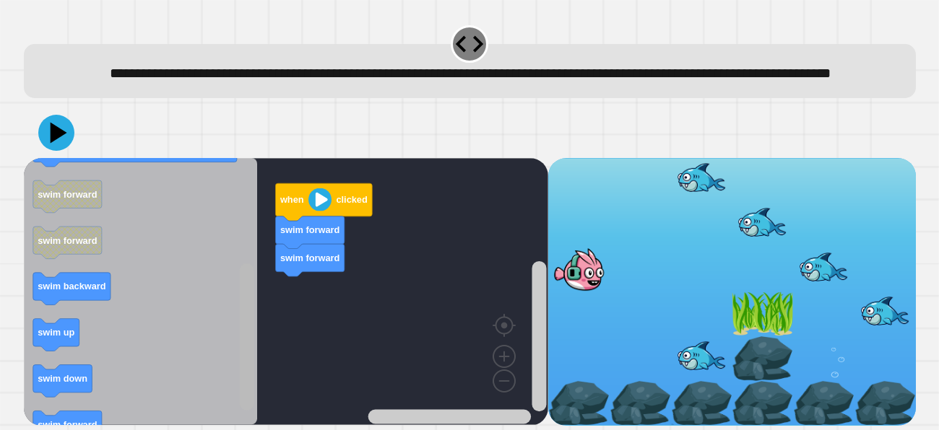
click at [243, 394] on rect "Blockly Workspace" at bounding box center [246, 337] width 14 height 147
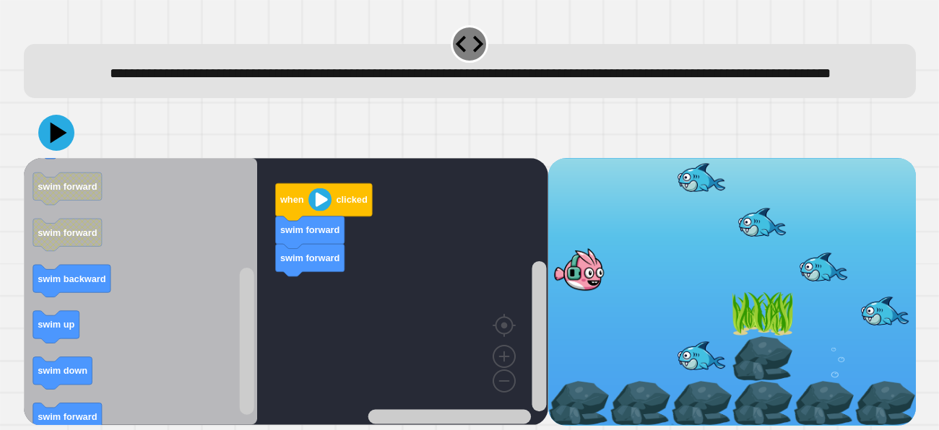
click at [82, 400] on icon "Blockly Workspace" at bounding box center [141, 291] width 234 height 267
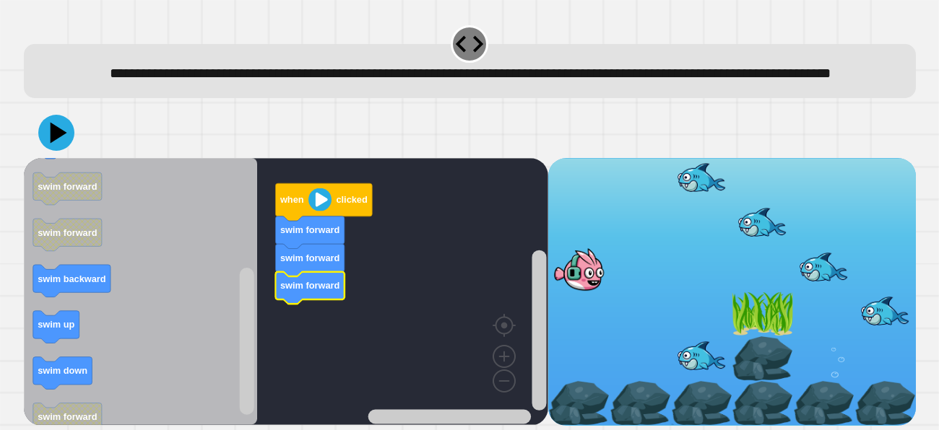
click at [30, 344] on icon "Blockly Workspace" at bounding box center [141, 291] width 234 height 267
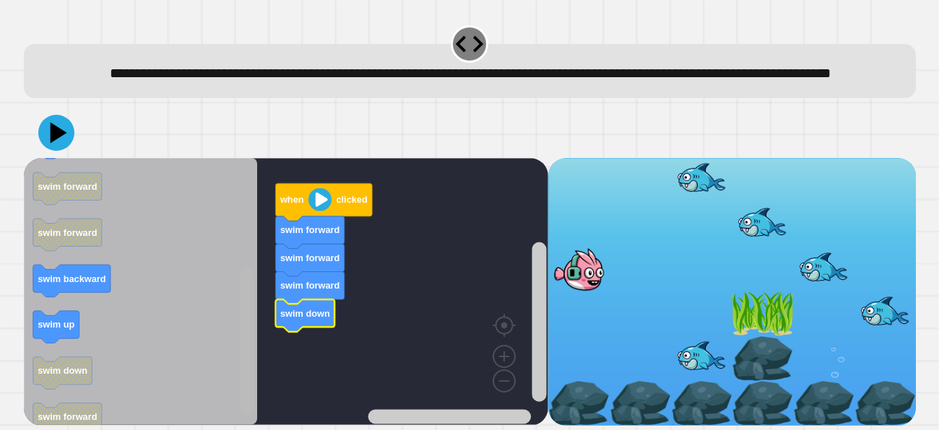
click at [247, 407] on g "Blockly Workspace" at bounding box center [247, 292] width 18 height 264
click at [222, 341] on icon "Blockly Workspace" at bounding box center [141, 291] width 234 height 267
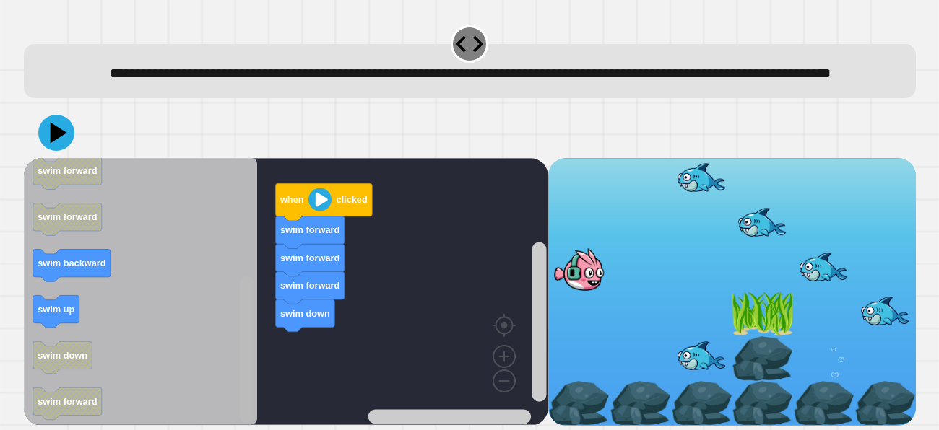
click at [238, 413] on g "Blockly Workspace" at bounding box center [247, 292] width 18 height 264
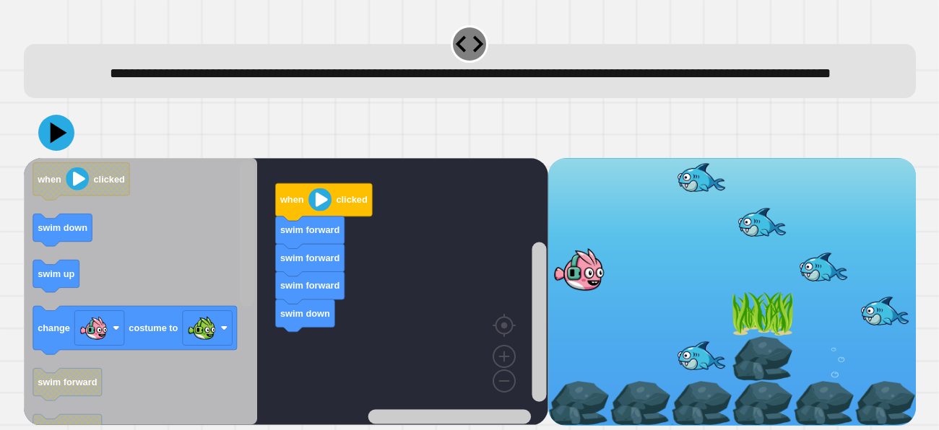
click at [248, 191] on rect "Blockly Workspace" at bounding box center [246, 233] width 14 height 147
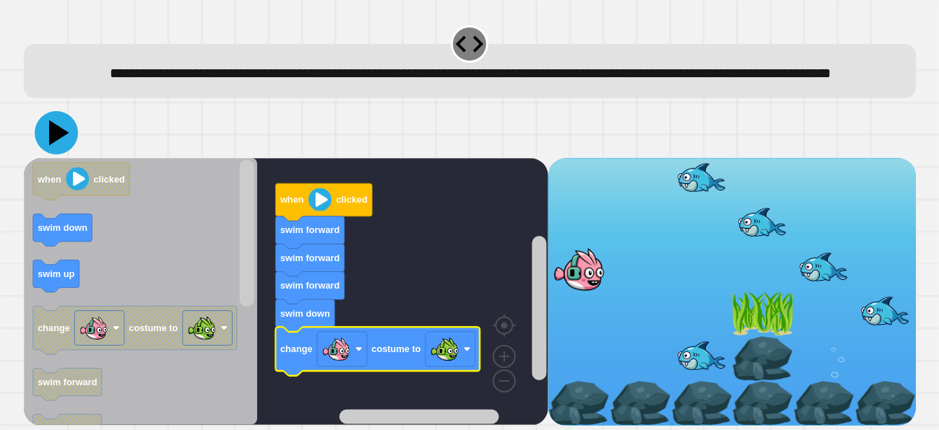
click at [56, 124] on icon at bounding box center [56, 132] width 43 height 43
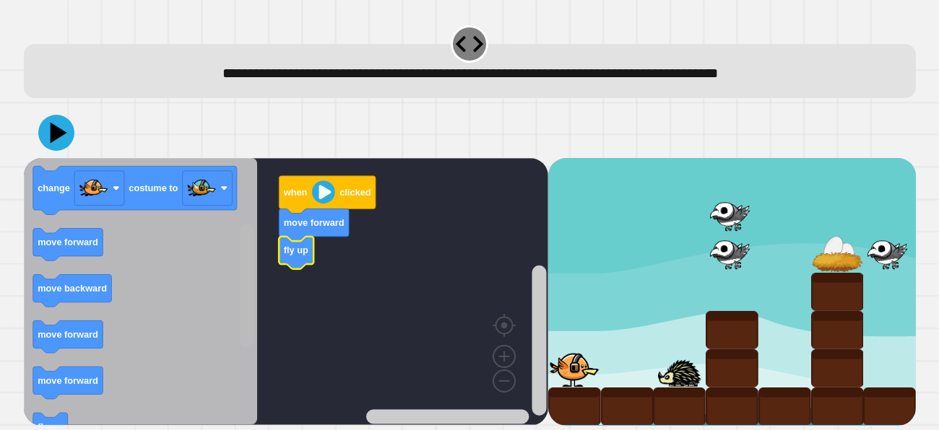
click at [256, 337] on div "when clicked move forward fly up when clicked fly up move forward change costum…" at bounding box center [286, 291] width 524 height 267
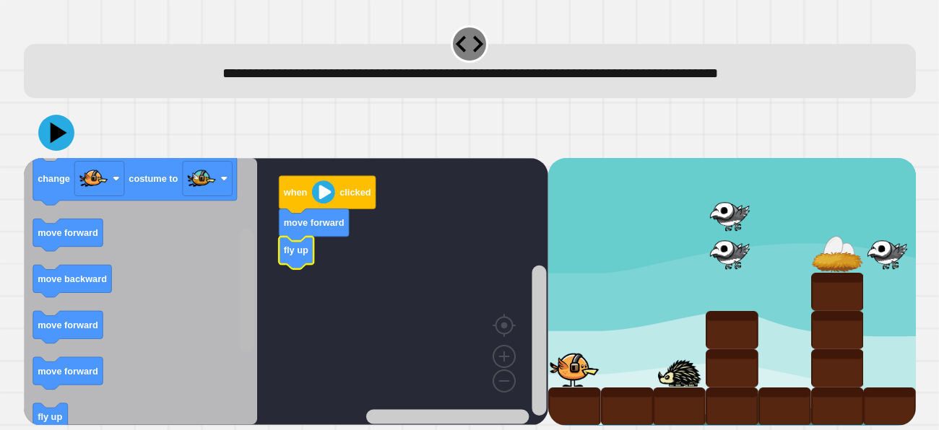
click at [256, 337] on icon "Blockly Workspace" at bounding box center [141, 291] width 234 height 267
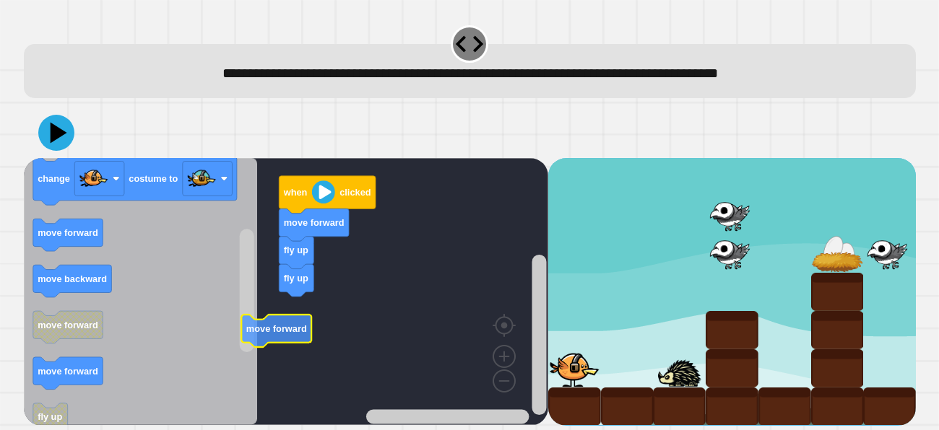
click at [285, 334] on text "move forward" at bounding box center [276, 329] width 61 height 11
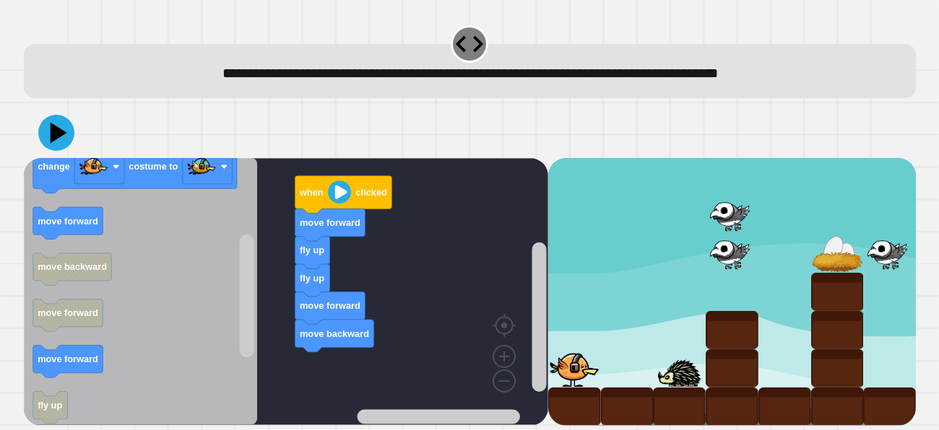
click at [343, 363] on div "when clicked move forward fly up fly up move forward move backward when clicked…" at bounding box center [286, 291] width 524 height 267
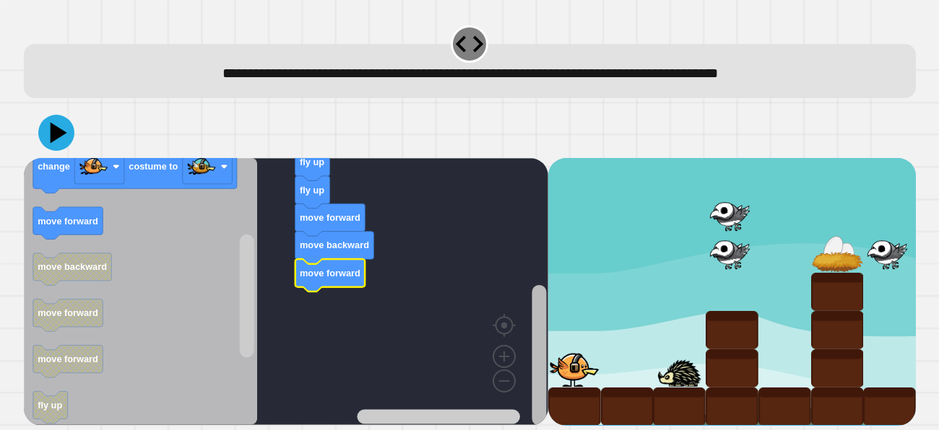
click at [464, 430] on html "**********" at bounding box center [469, 215] width 939 height 430
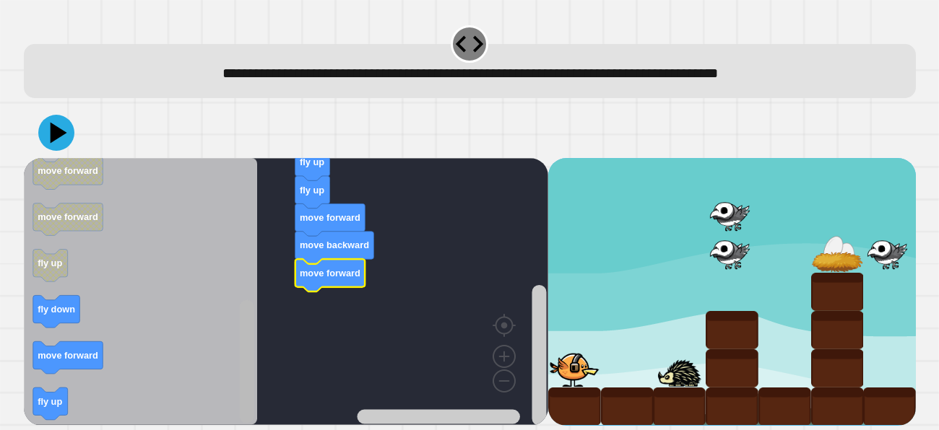
click at [253, 430] on html "**********" at bounding box center [469, 215] width 939 height 430
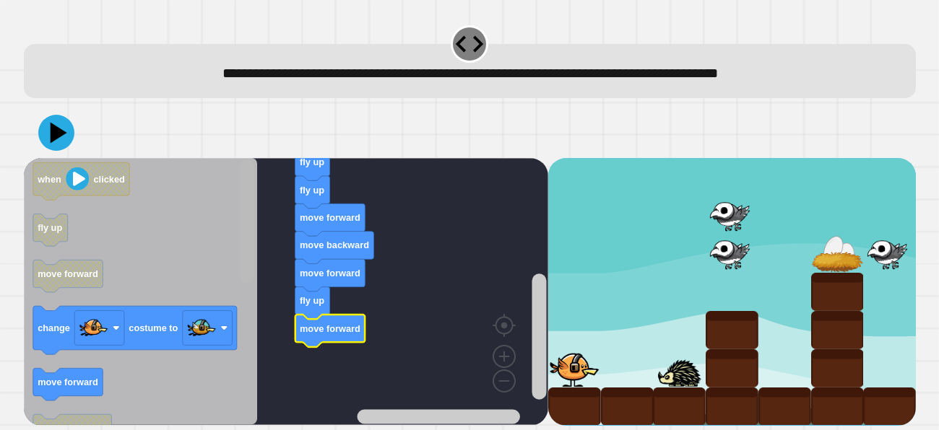
click at [238, 178] on g "Blockly Workspace" at bounding box center [247, 292] width 18 height 264
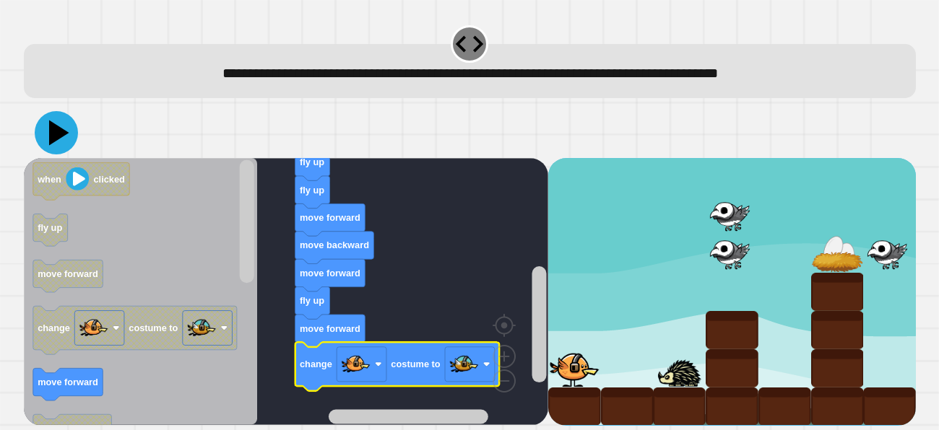
click at [58, 141] on icon at bounding box center [56, 132] width 43 height 43
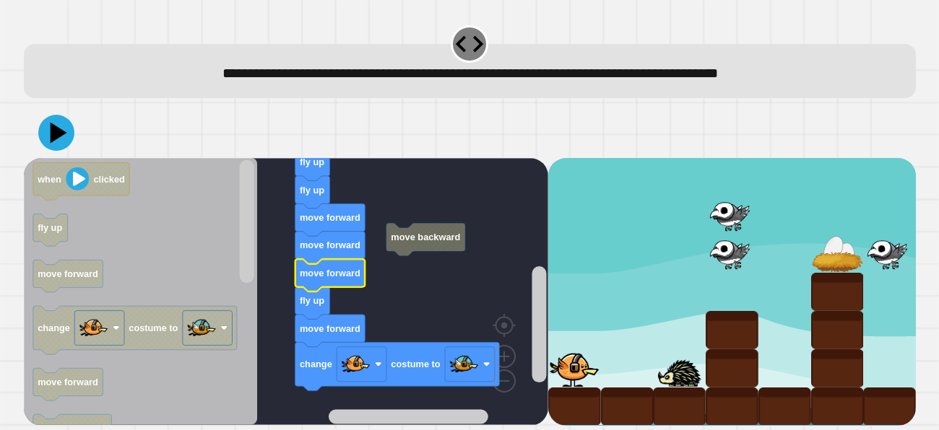
click at [53, 98] on div "**********" at bounding box center [470, 71] width 892 height 54
click at [53, 113] on div at bounding box center [470, 133] width 892 height 51
click at [59, 129] on icon at bounding box center [56, 132] width 43 height 43
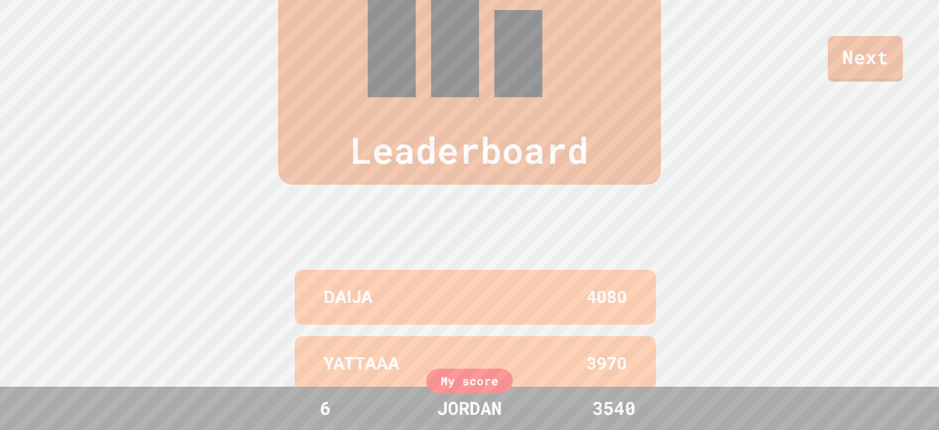
scroll to position [595, 0]
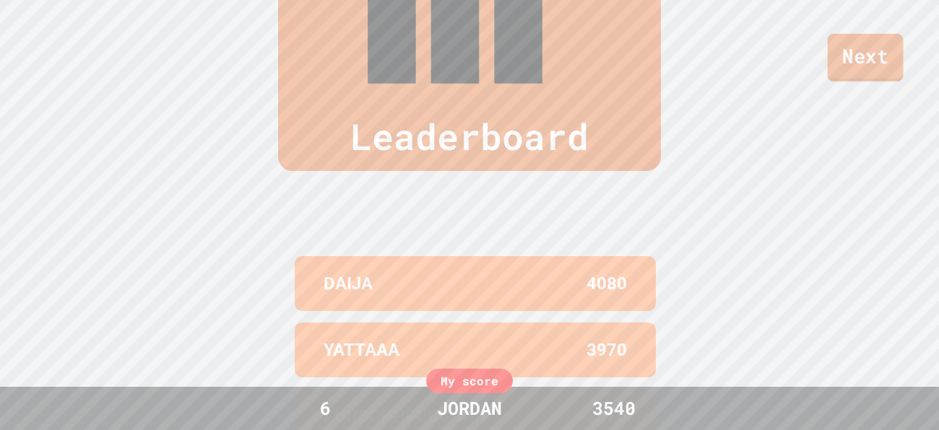
click at [875, 57] on link "Next" at bounding box center [866, 58] width 76 height 48
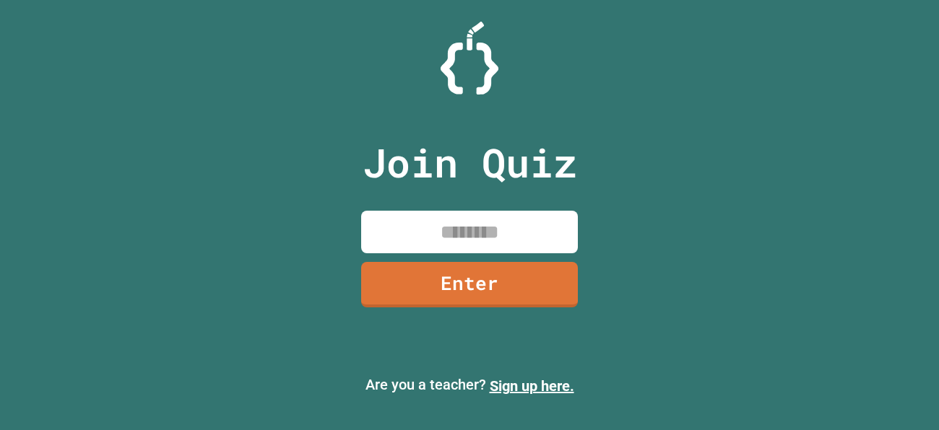
click at [436, 238] on input at bounding box center [469, 232] width 217 height 43
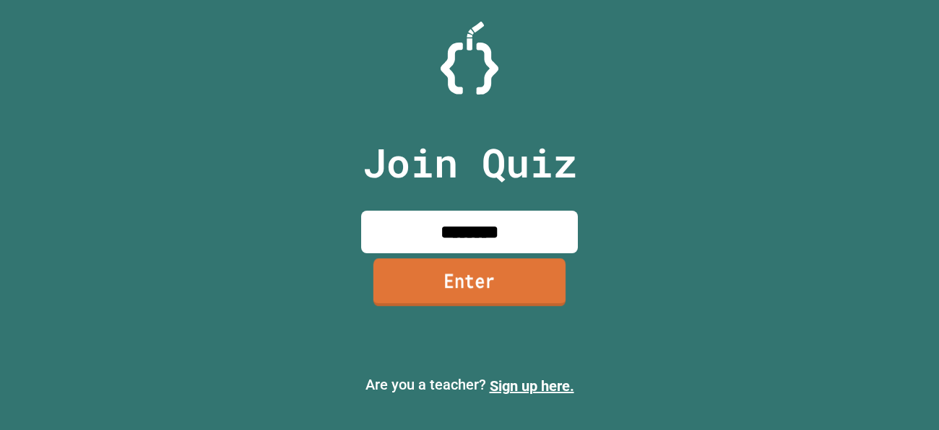
type input "********"
click at [425, 288] on link "Enter" at bounding box center [469, 283] width 192 height 48
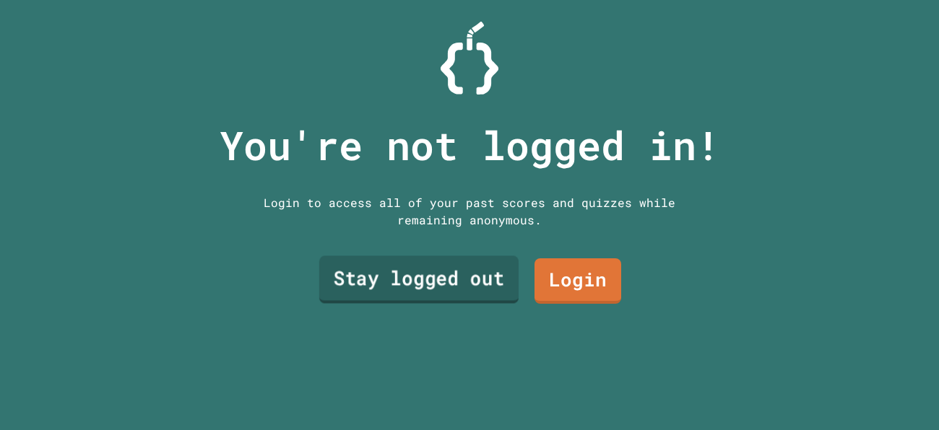
click at [425, 288] on link "Stay logged out" at bounding box center [418, 280] width 199 height 48
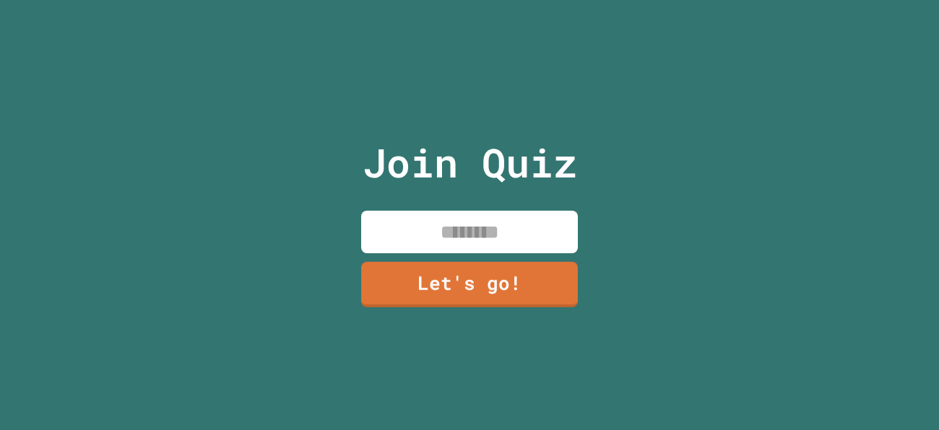
click at [511, 236] on input at bounding box center [469, 232] width 217 height 43
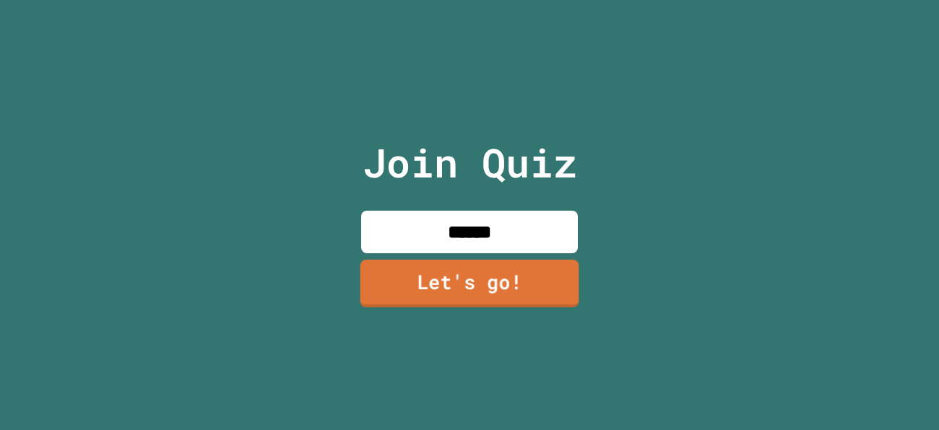
type input "******"
click at [473, 280] on link "Let's go!" at bounding box center [469, 284] width 219 height 48
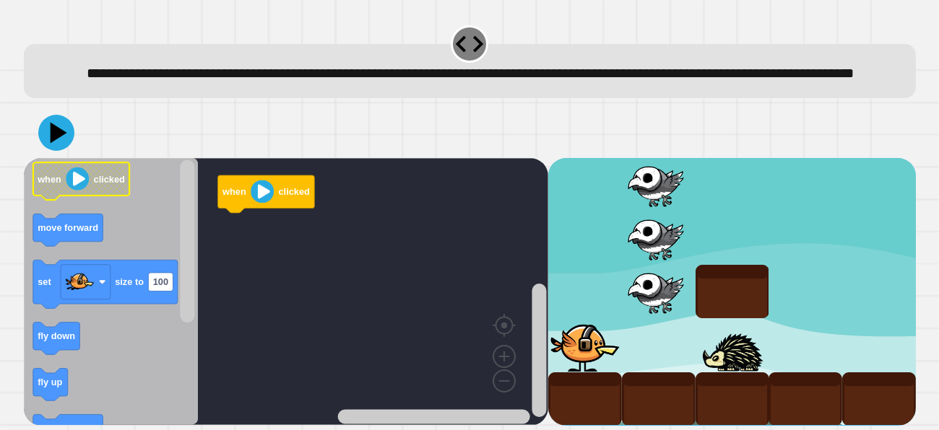
click at [62, 201] on rect "Blockly Workspace" at bounding box center [81, 182] width 97 height 38
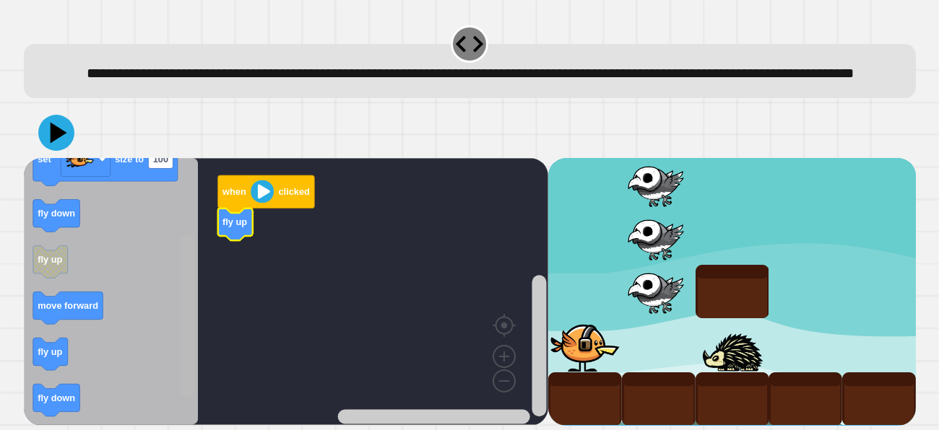
click at [185, 381] on rect "Blockly Workspace" at bounding box center [187, 316] width 14 height 163
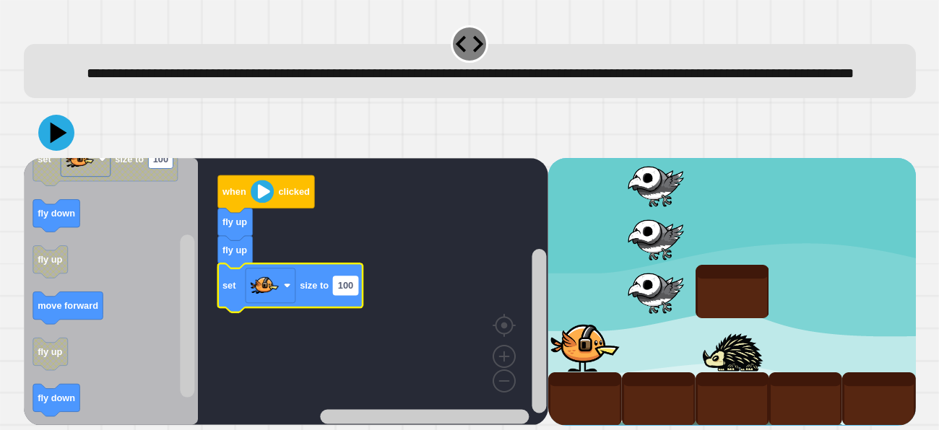
click at [350, 292] on text "100" at bounding box center [344, 286] width 15 height 11
type input "***"
click at [345, 348] on rect "Blockly Workspace" at bounding box center [286, 291] width 524 height 267
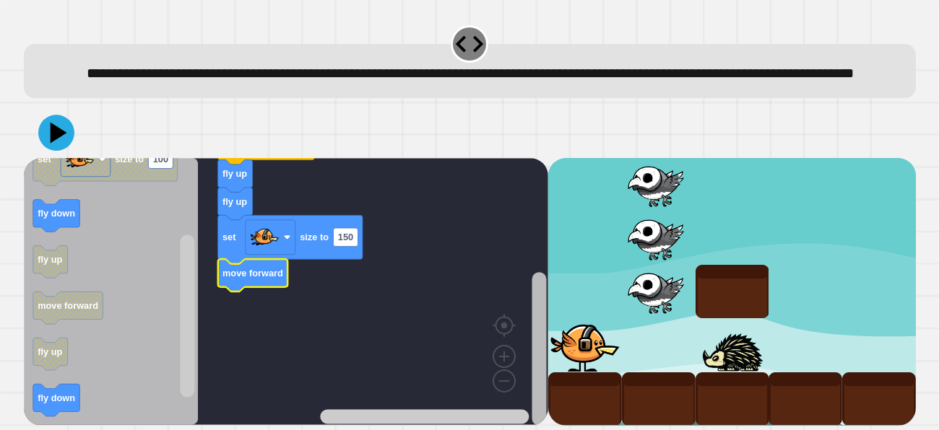
click at [532, 394] on rect "Blockly Workspace" at bounding box center [539, 349] width 14 height 154
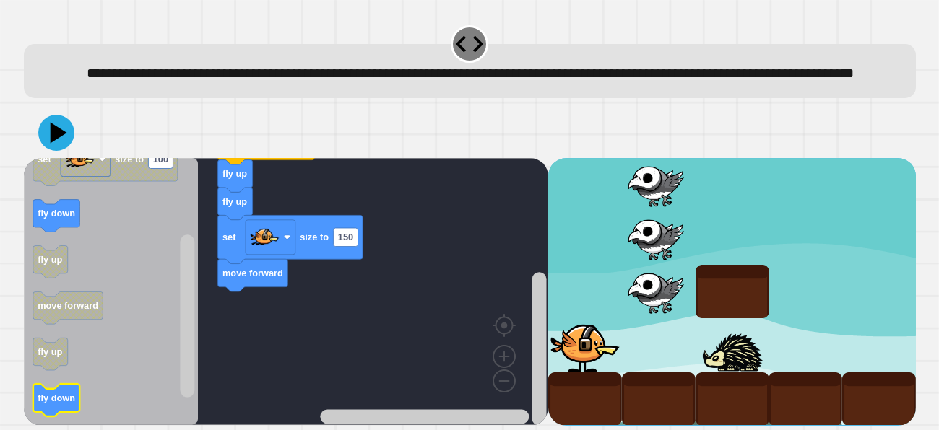
click at [56, 404] on text "fly down" at bounding box center [57, 399] width 38 height 11
click at [45, 155] on icon at bounding box center [56, 132] width 43 height 43
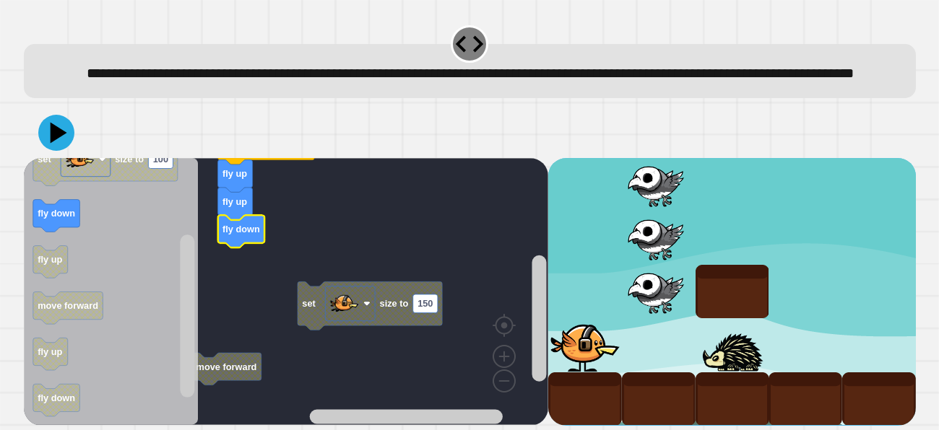
click at [115, 329] on div "set size to 150 move forward when clicked fly up fly up fly down when clicked m…" at bounding box center [286, 291] width 524 height 267
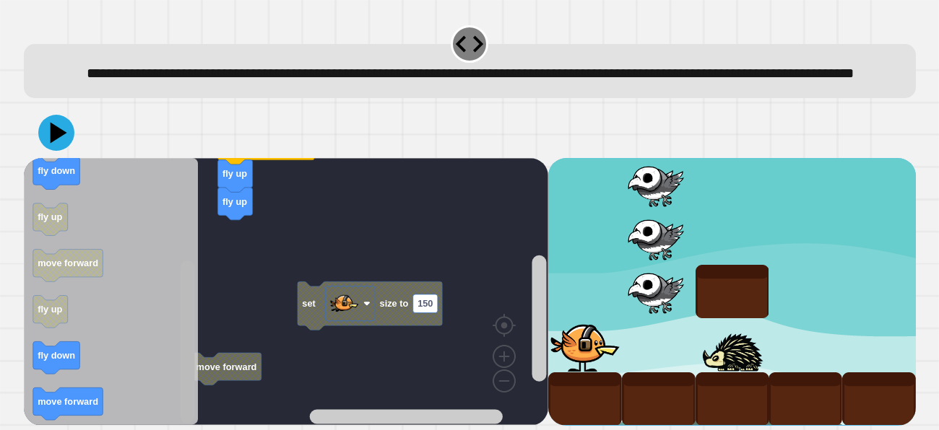
click at [195, 412] on g "Blockly Workspace" at bounding box center [187, 292] width 18 height 264
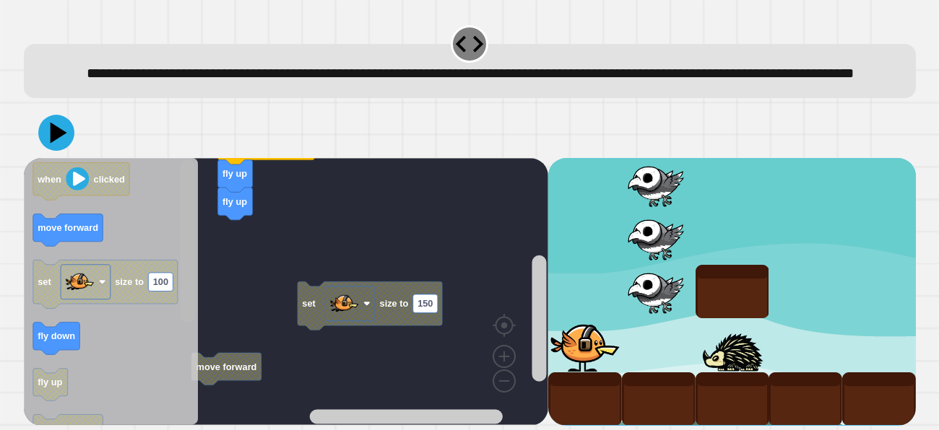
click at [212, 220] on div "set size to 150 move forward when clicked fly up fly up when clicked move forwa…" at bounding box center [286, 291] width 524 height 267
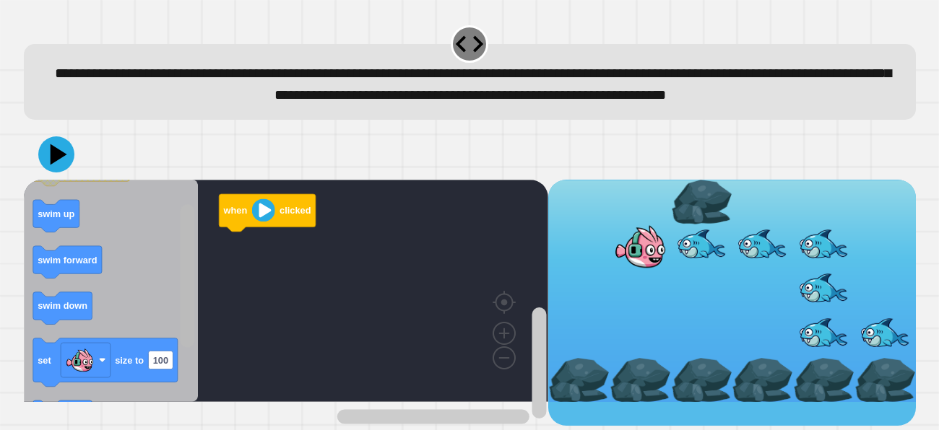
click at [196, 342] on div "when clicked when clicked swim up swim forward swim down set size to 100 swim d…" at bounding box center [286, 303] width 524 height 246
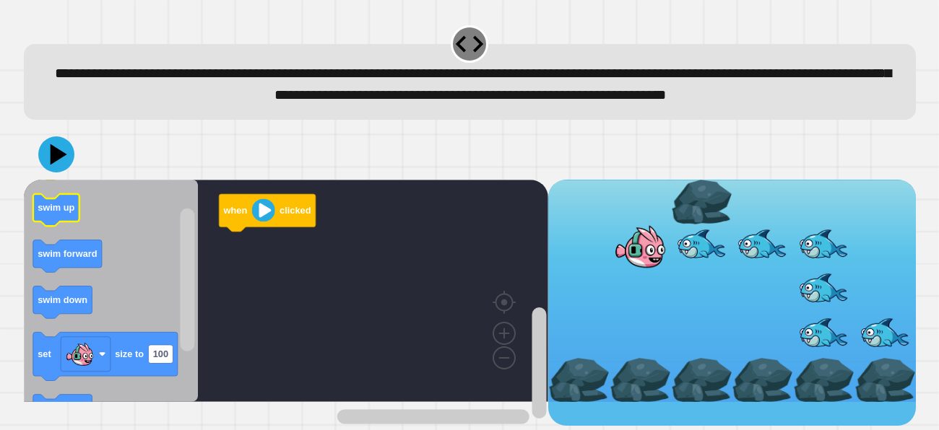
click at [55, 227] on icon "Blockly Workspace" at bounding box center [56, 210] width 46 height 33
click at [77, 273] on icon "Blockly Workspace" at bounding box center [67, 257] width 69 height 33
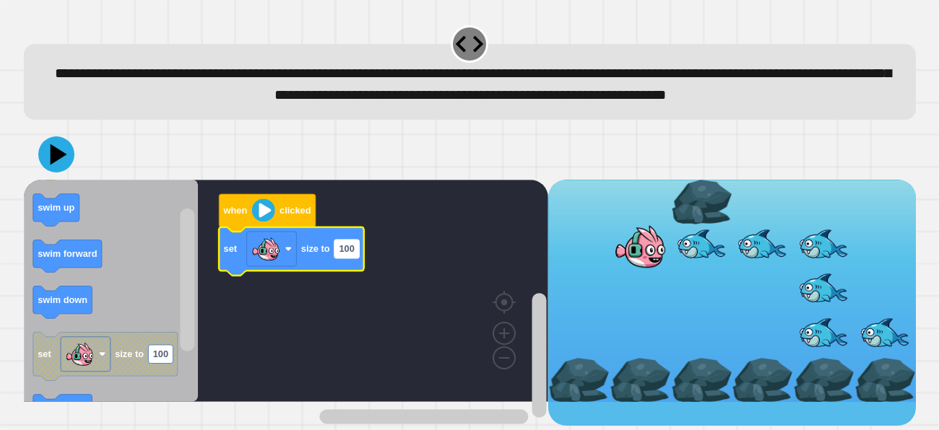
click at [339, 254] on text "100" at bounding box center [346, 248] width 15 height 11
type input "***"
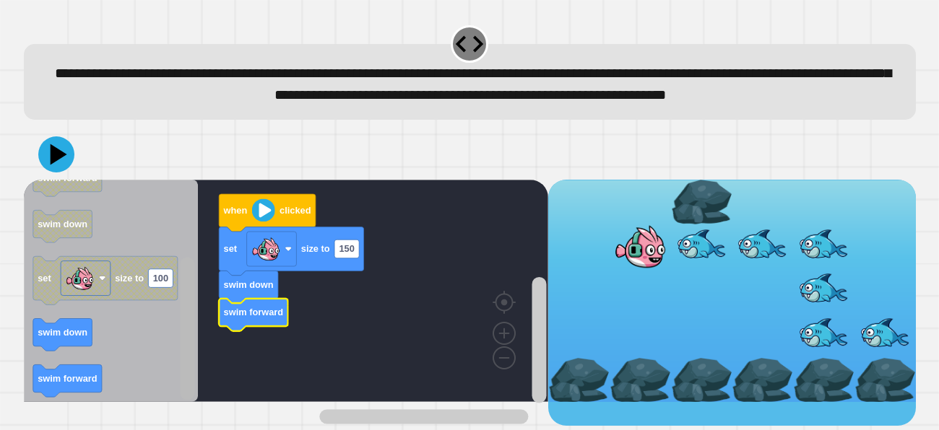
click at [169, 348] on div "when clicked set size to 150 swim down swim forward when clicked swim up swim f…" at bounding box center [286, 303] width 524 height 246
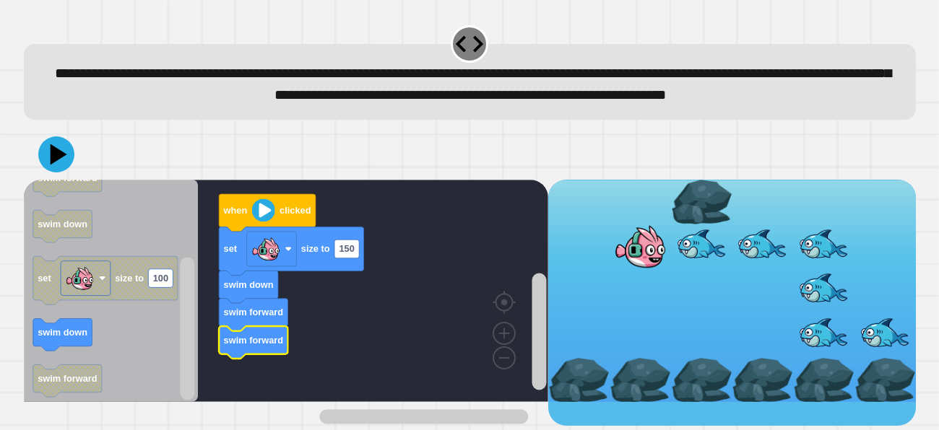
click at [59, 173] on icon at bounding box center [56, 155] width 36 height 36
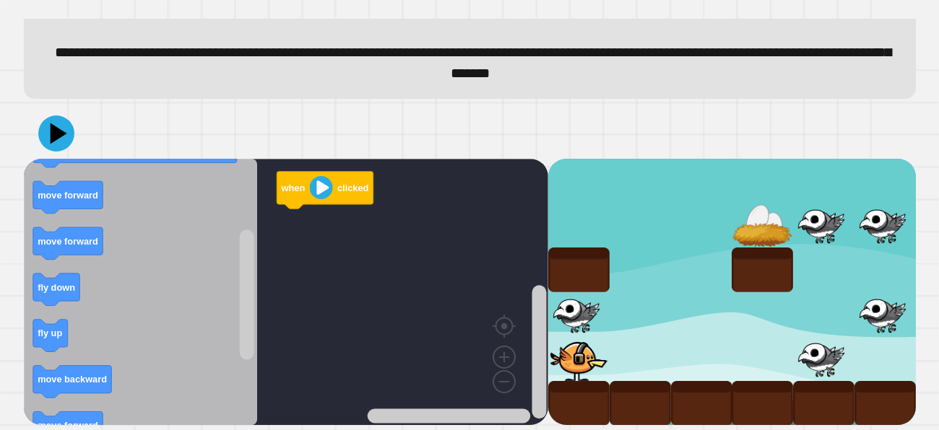
scroll to position [90, 0]
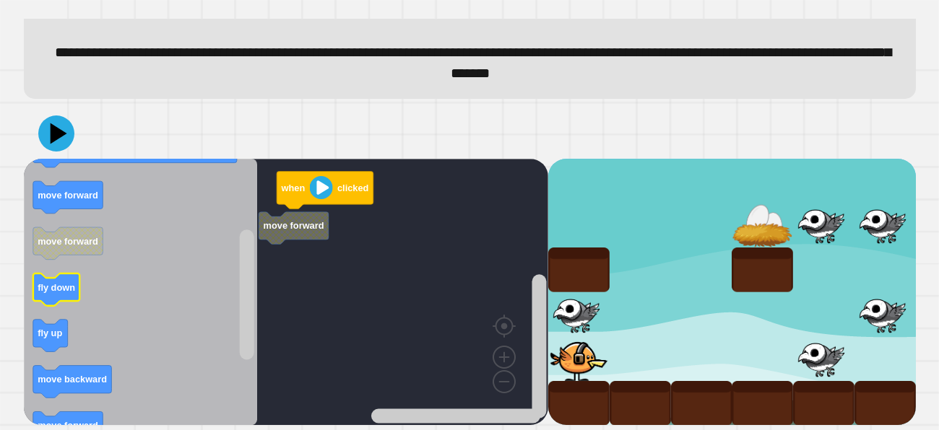
click at [66, 291] on text "fly down" at bounding box center [57, 287] width 38 height 11
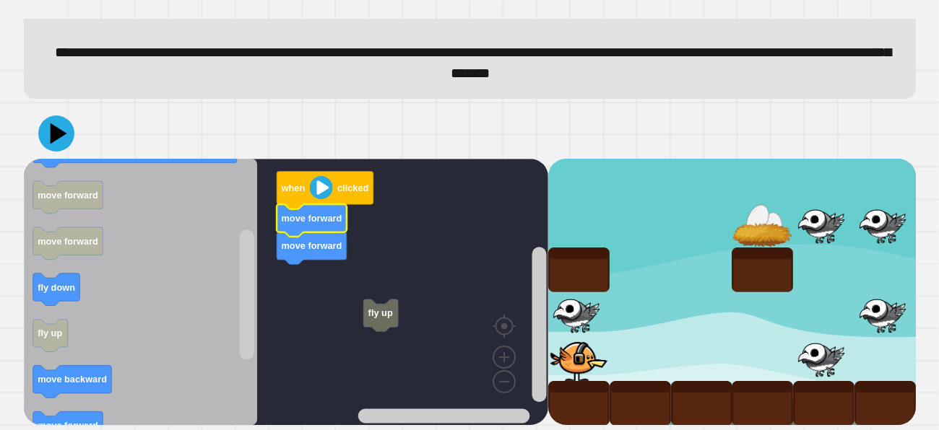
click at [299, 290] on rect "Blockly Workspace" at bounding box center [286, 292] width 524 height 267
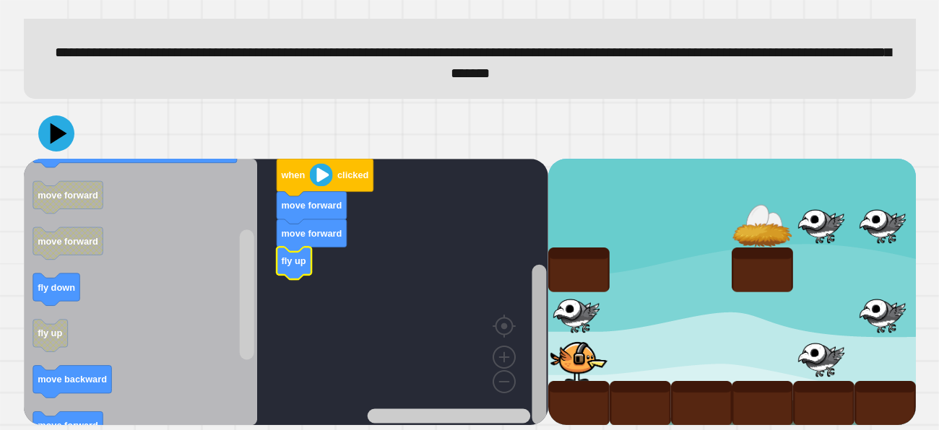
click at [542, 360] on rect "Blockly Workspace" at bounding box center [539, 345] width 14 height 160
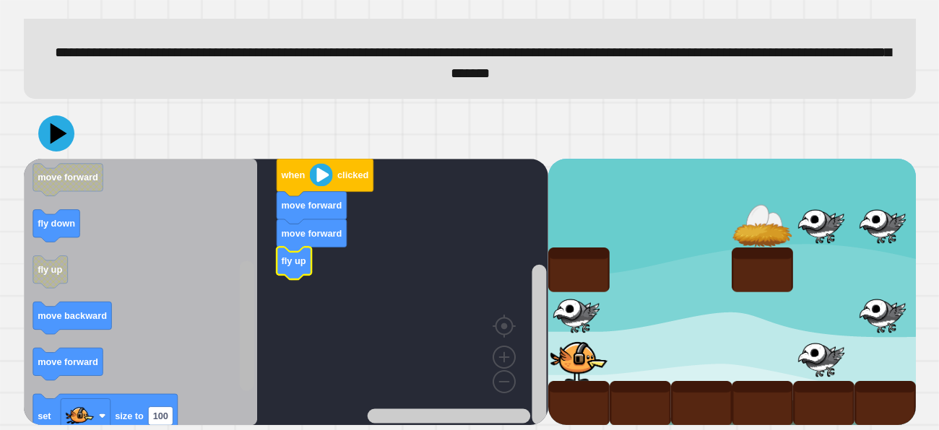
click at [243, 347] on rect "Blockly Workspace" at bounding box center [246, 326] width 14 height 130
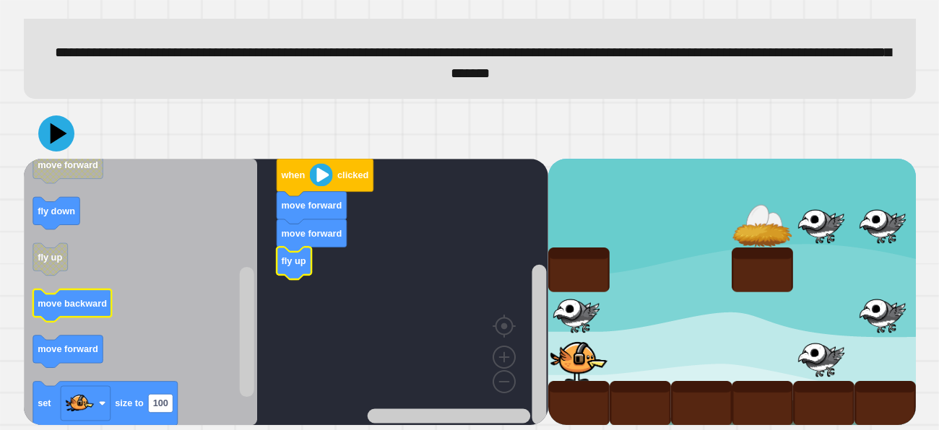
click at [96, 311] on icon "Blockly Workspace" at bounding box center [72, 306] width 79 height 33
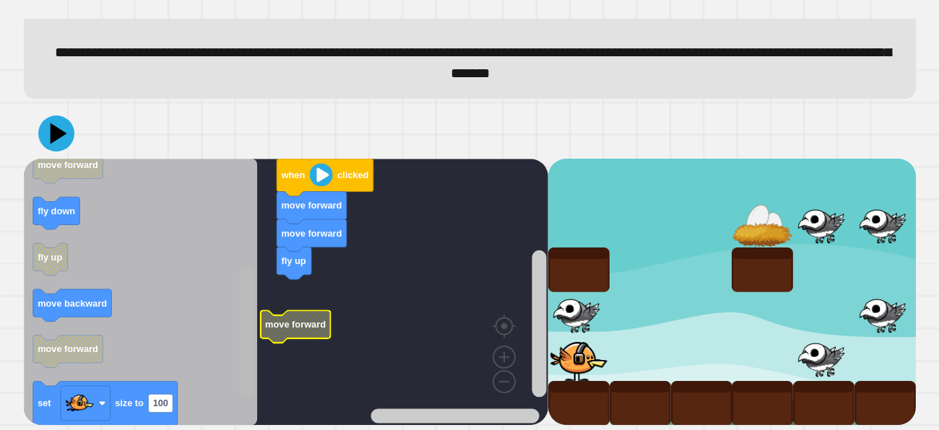
click at [248, 429] on div "when clicked move forward move forward fly up move forward when clicked fly up …" at bounding box center [469, 266] width 901 height 327
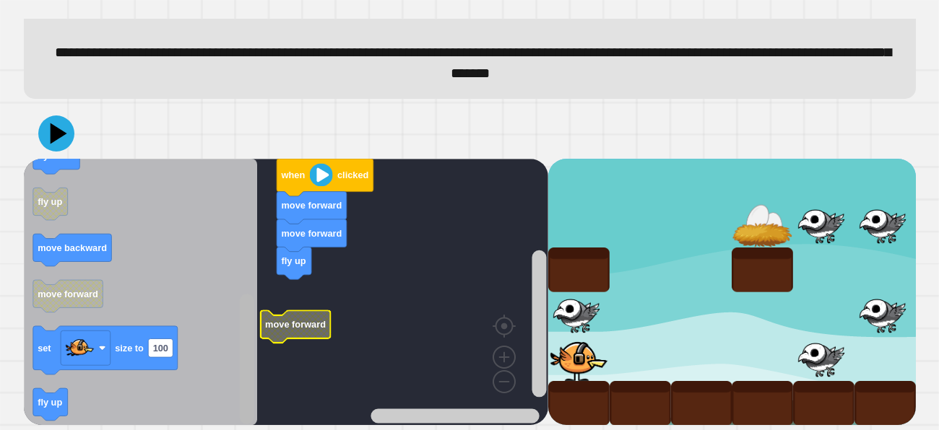
click at [243, 430] on html "**********" at bounding box center [469, 215] width 939 height 430
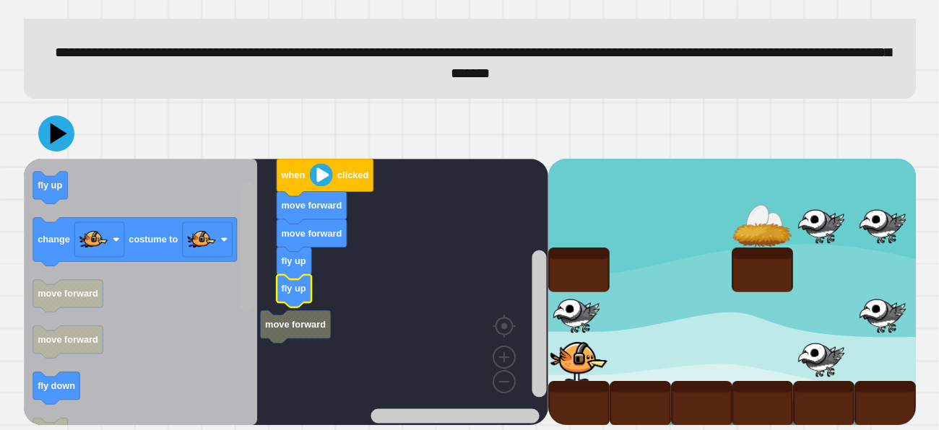
click at [208, 176] on div "move forward when clicked move forward move forward fly up fly up when clicked …" at bounding box center [286, 292] width 524 height 267
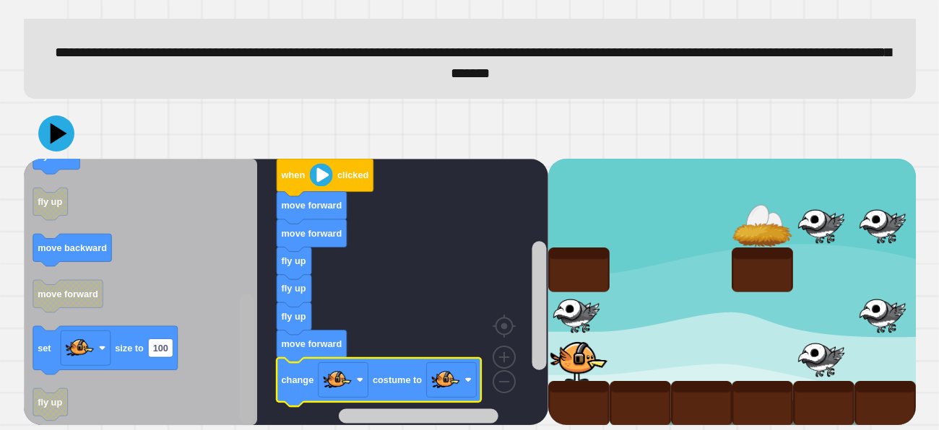
click at [257, 430] on html "**********" at bounding box center [469, 215] width 939 height 430
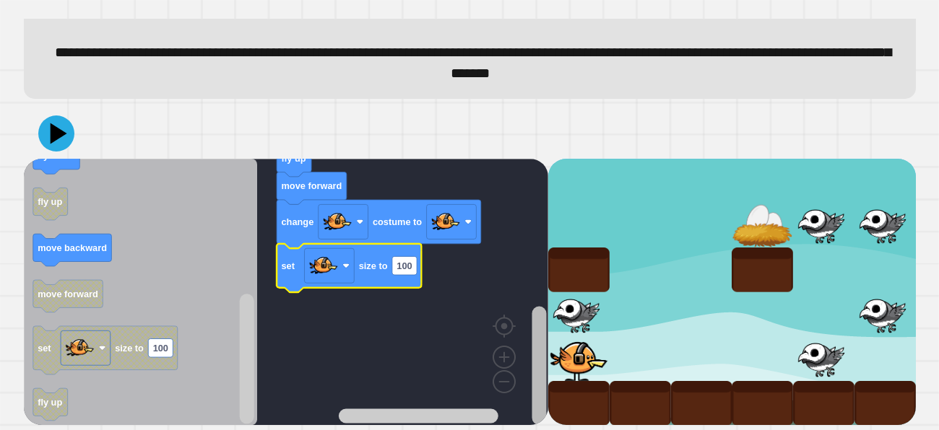
click at [527, 430] on html "**********" at bounding box center [469, 215] width 939 height 430
click at [404, 267] on text "100" at bounding box center [404, 265] width 15 height 11
type input "**"
click at [41, 138] on icon at bounding box center [56, 133] width 43 height 43
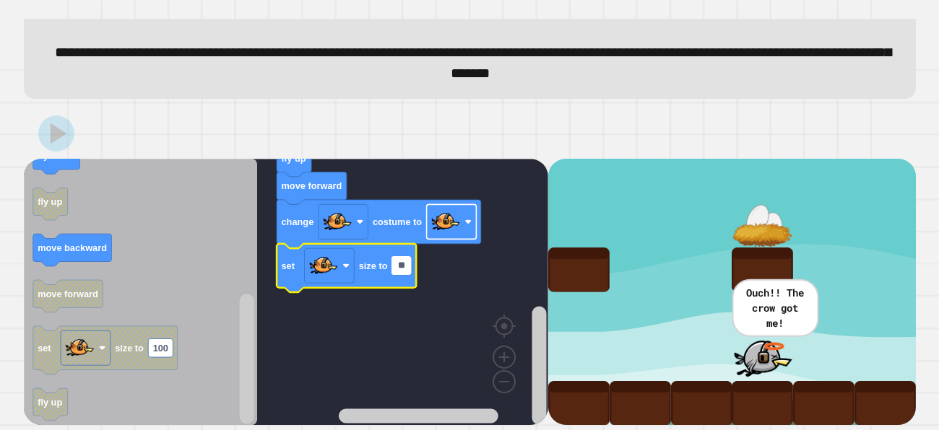
click at [454, 232] on image "Blockly Workspace" at bounding box center [444, 221] width 29 height 29
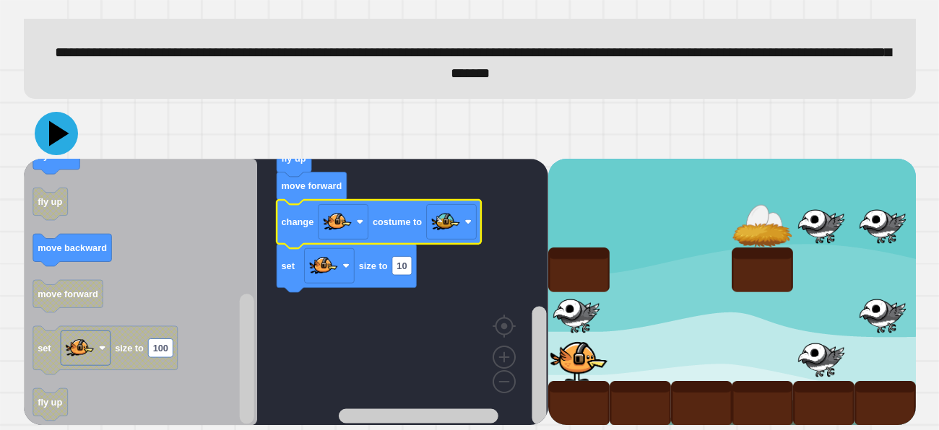
click at [68, 137] on icon at bounding box center [56, 133] width 43 height 43
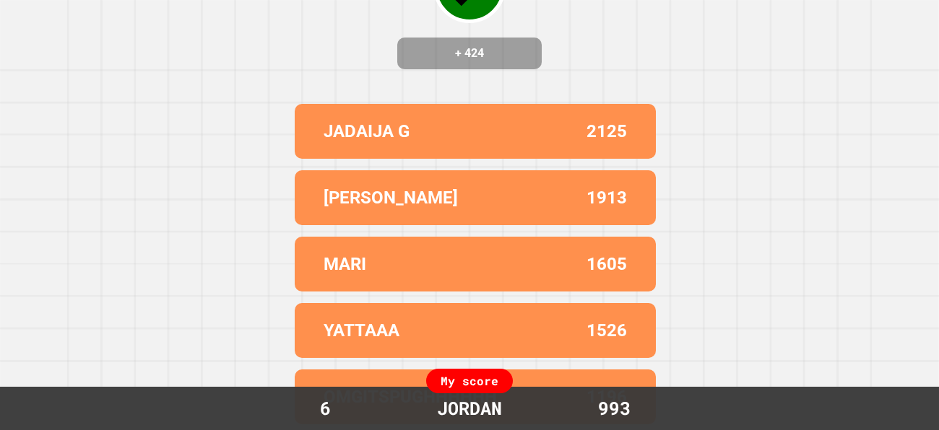
scroll to position [0, 0]
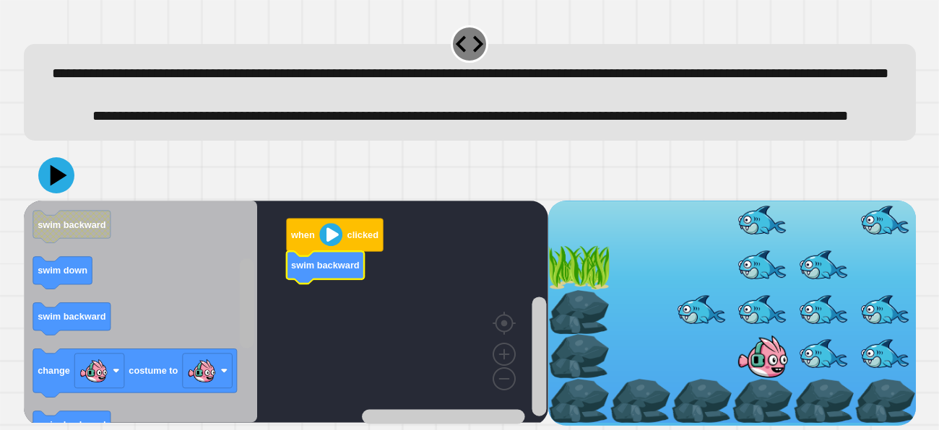
click at [244, 348] on rect "Blockly Workspace" at bounding box center [246, 304] width 14 height 90
click at [54, 336] on rect "Blockly Workspace" at bounding box center [71, 319] width 77 height 33
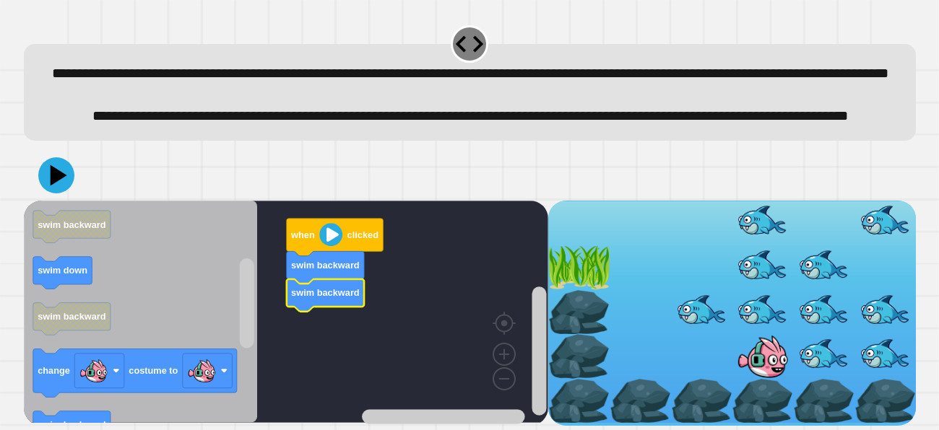
click at [256, 368] on icon "Blockly Workspace" at bounding box center [141, 312] width 234 height 222
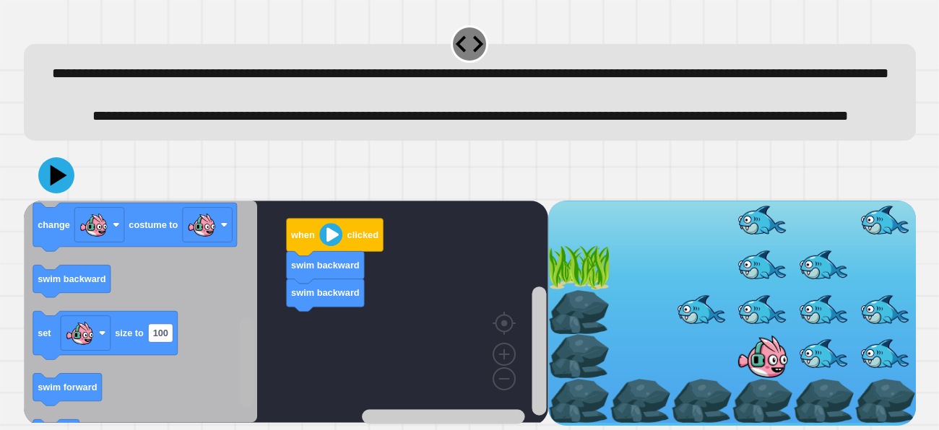
click at [233, 430] on html "**********" at bounding box center [469, 215] width 939 height 430
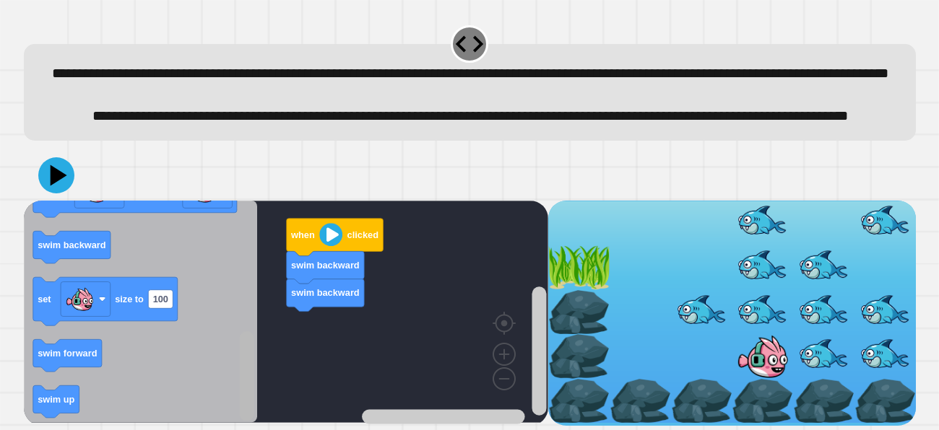
click at [253, 430] on html "**********" at bounding box center [469, 215] width 939 height 430
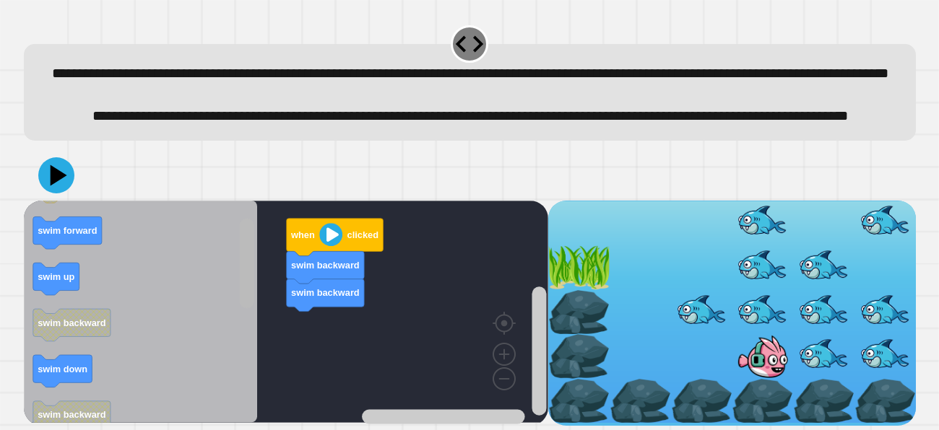
click at [248, 287] on rect "Blockly Workspace" at bounding box center [246, 264] width 14 height 90
click at [238, 332] on rect "Blockly Workspace" at bounding box center [247, 312] width 18 height 219
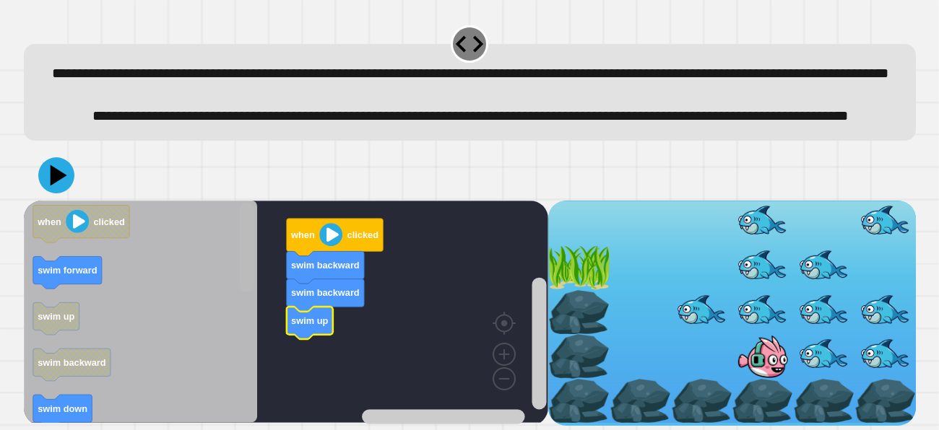
click at [248, 293] on rect "Blockly Workspace" at bounding box center [246, 248] width 14 height 90
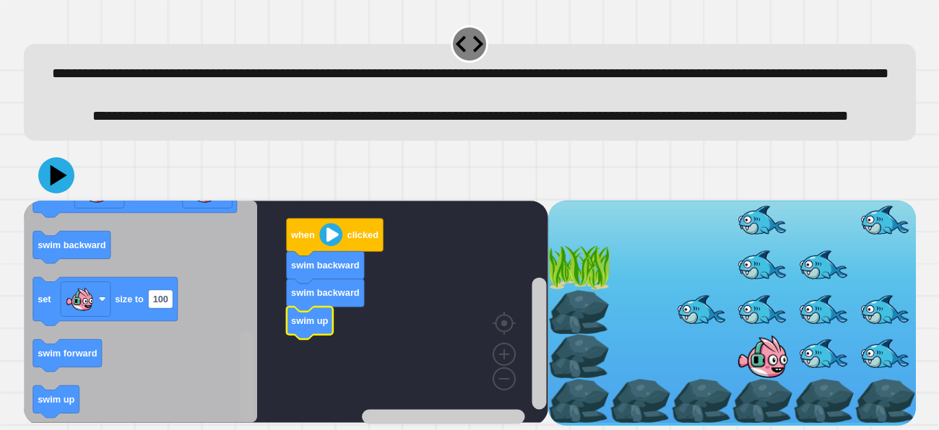
click at [254, 430] on html "**********" at bounding box center [469, 215] width 939 height 430
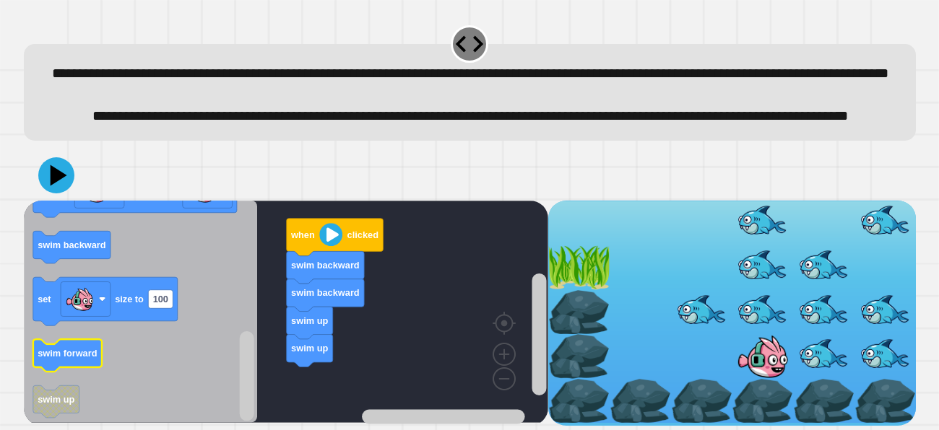
click at [68, 360] on text "swim forward" at bounding box center [68, 354] width 60 height 11
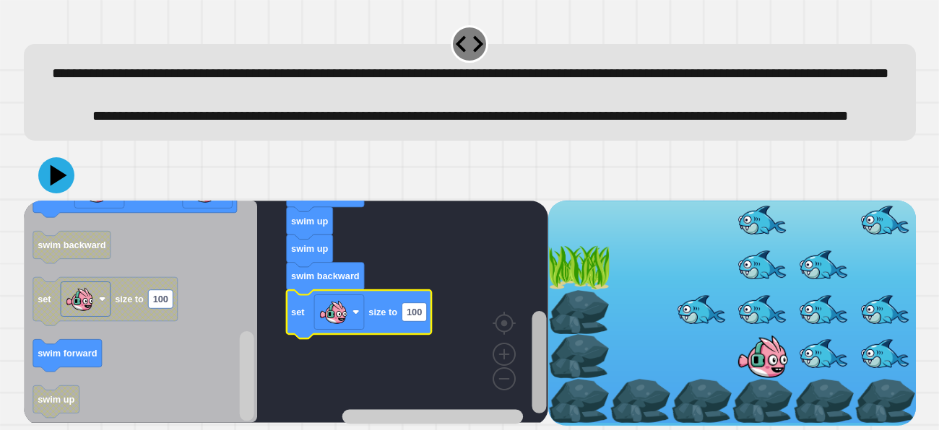
click at [514, 400] on div "when clicked swim backward swim backward swim up swim up swim backward set size…" at bounding box center [286, 313] width 524 height 225
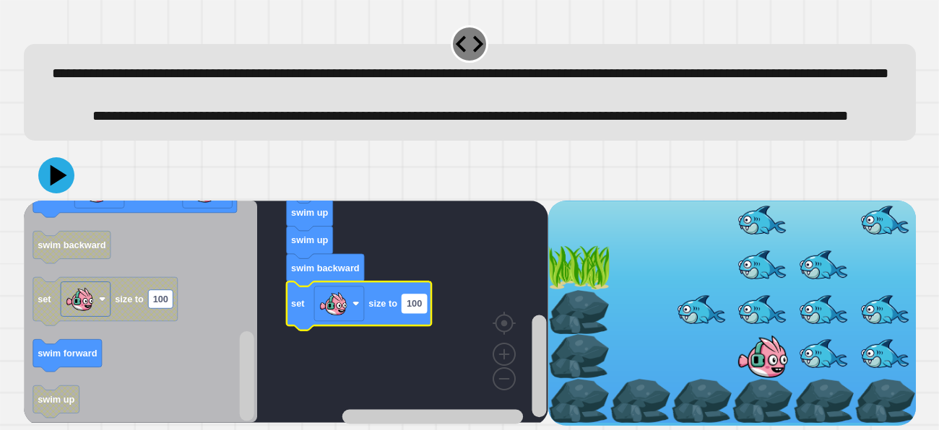
click at [408, 308] on text "100" at bounding box center [413, 303] width 15 height 11
type input "**"
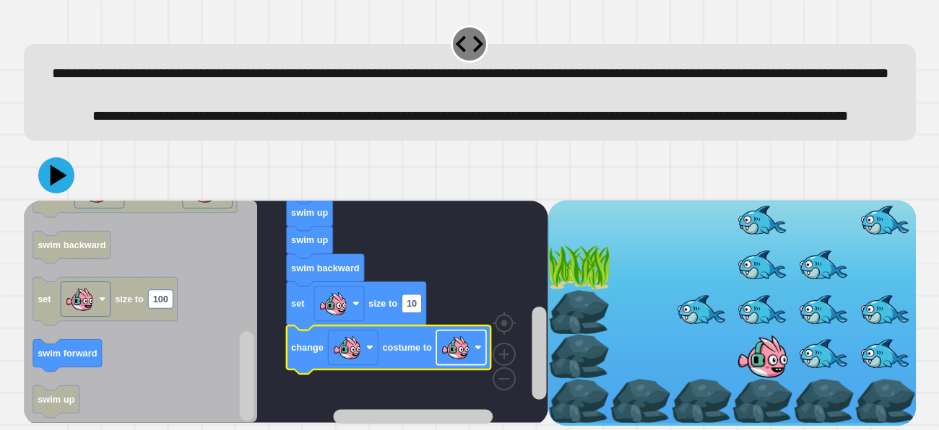
click at [465, 363] on image "Blockly Workspace" at bounding box center [455, 348] width 29 height 29
click at [71, 175] on icon at bounding box center [56, 175] width 36 height 36
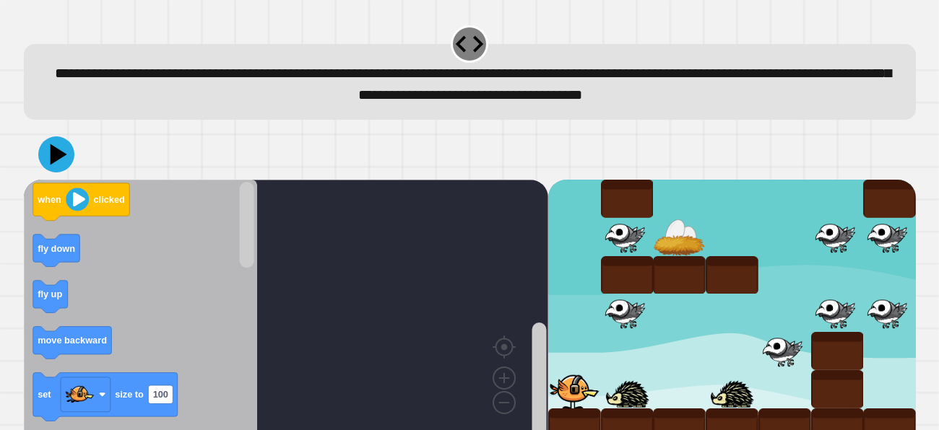
scroll to position [23, 0]
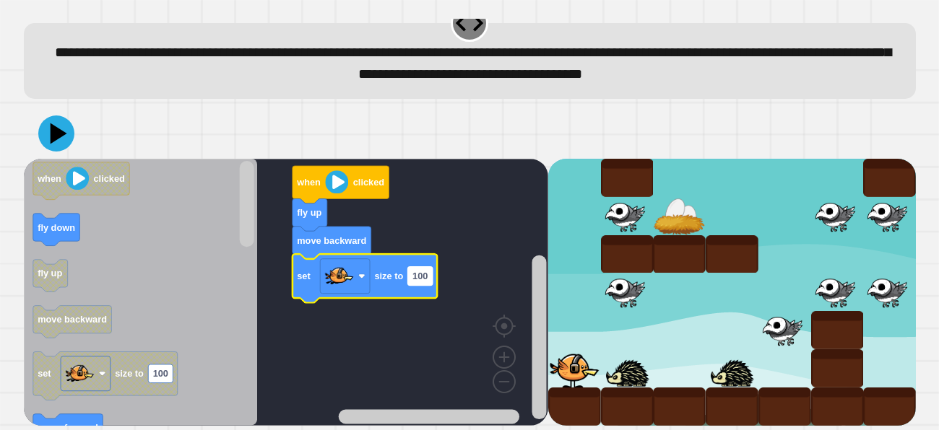
click at [413, 280] on text "100" at bounding box center [419, 276] width 15 height 11
type input "**"
click at [295, 325] on rect "Blockly Workspace" at bounding box center [286, 292] width 524 height 267
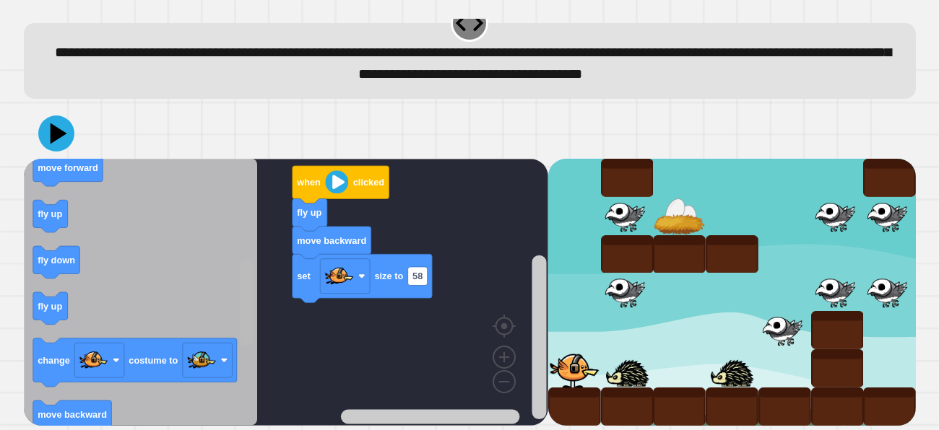
click at [246, 301] on rect "Blockly Workspace" at bounding box center [246, 303] width 14 height 86
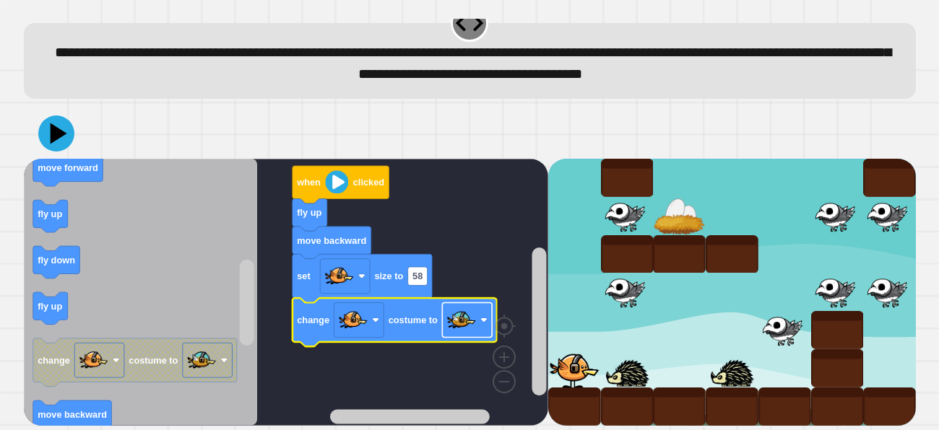
click at [476, 323] on rect "Blockly Workspace" at bounding box center [467, 320] width 50 height 35
click at [462, 319] on image "Blockly Workspace" at bounding box center [460, 320] width 29 height 29
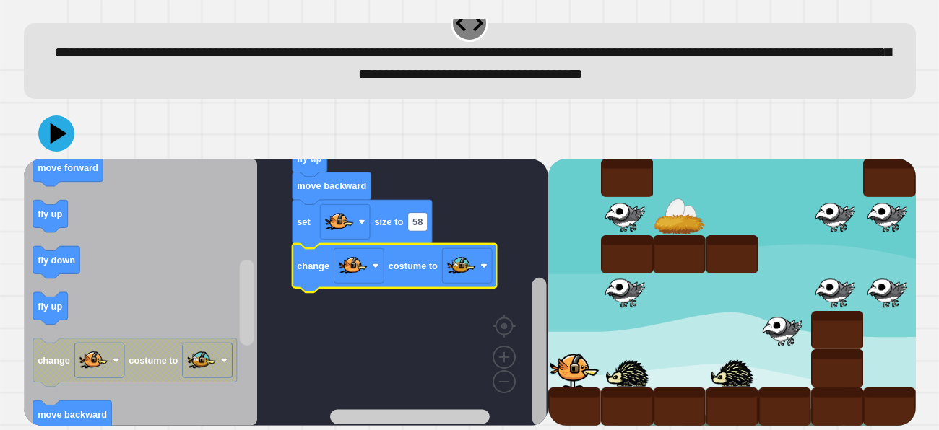
click at [536, 396] on rect "Blockly Workspace" at bounding box center [539, 351] width 14 height 148
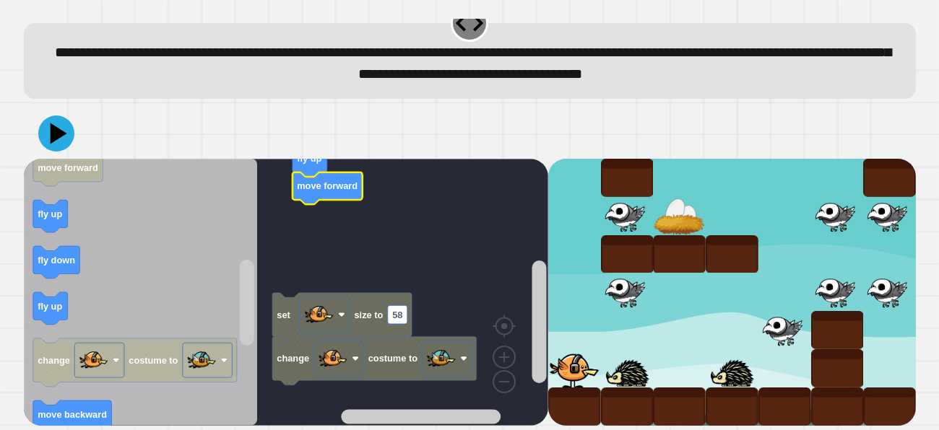
click at [521, 323] on rect "Blockly Workspace" at bounding box center [286, 292] width 524 height 267
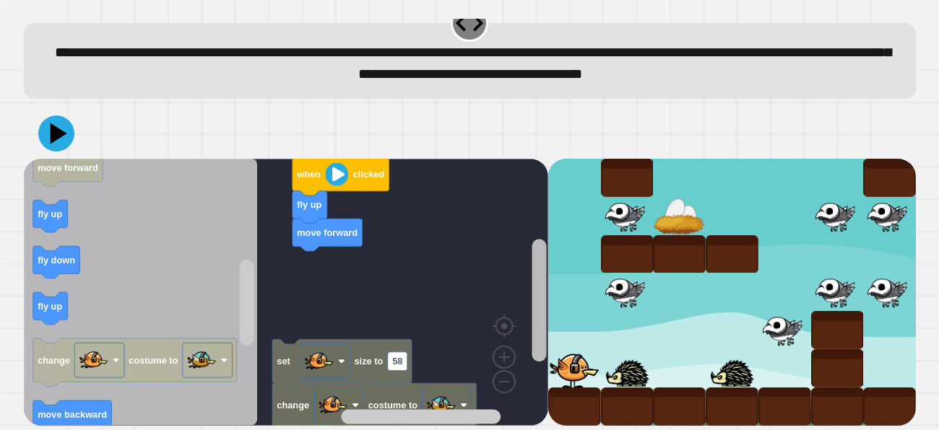
click at [528, 341] on div "set size to 58 change costume to when clicked fly up move forward when clicked …" at bounding box center [286, 292] width 524 height 267
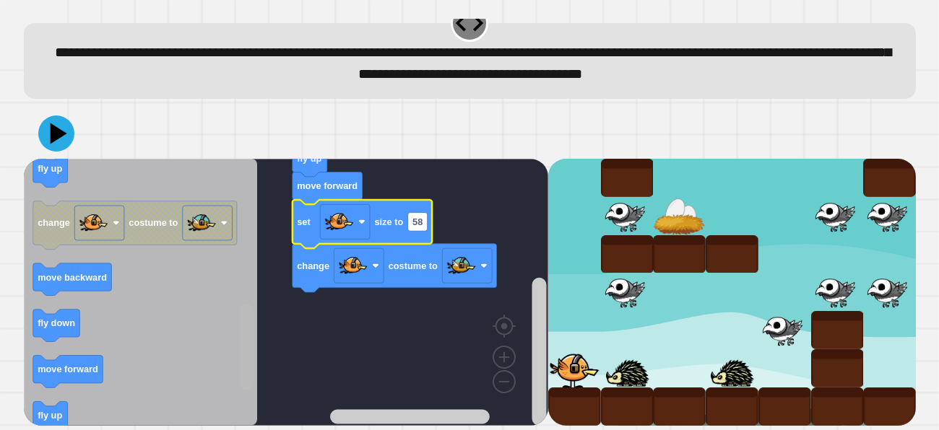
click at [238, 373] on g "Blockly Workspace" at bounding box center [247, 292] width 18 height 264
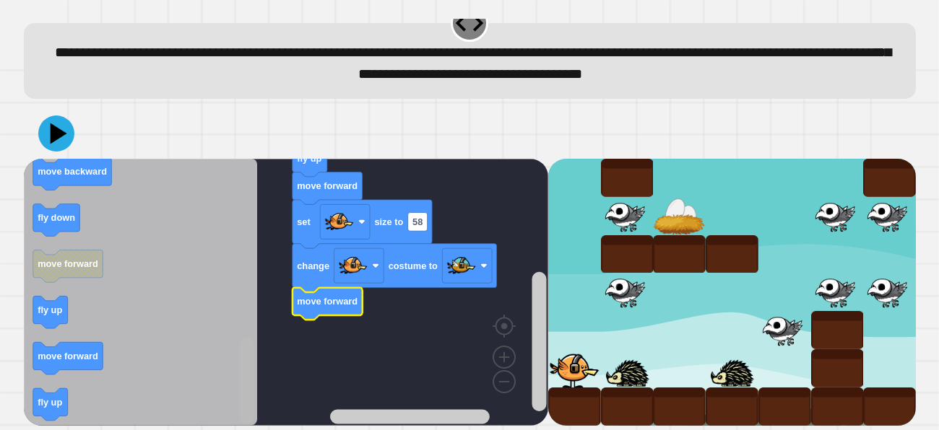
click at [224, 399] on div "when clicked fly up move forward set size to 58 change costume to move forward …" at bounding box center [286, 292] width 524 height 267
click at [9, 361] on div "**********" at bounding box center [469, 215] width 939 height 430
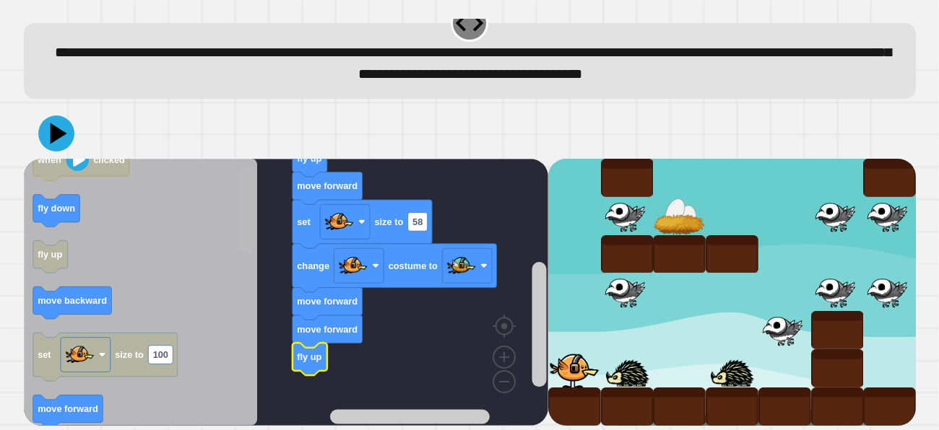
click at [239, 209] on rect "Blockly Workspace" at bounding box center [246, 210] width 14 height 86
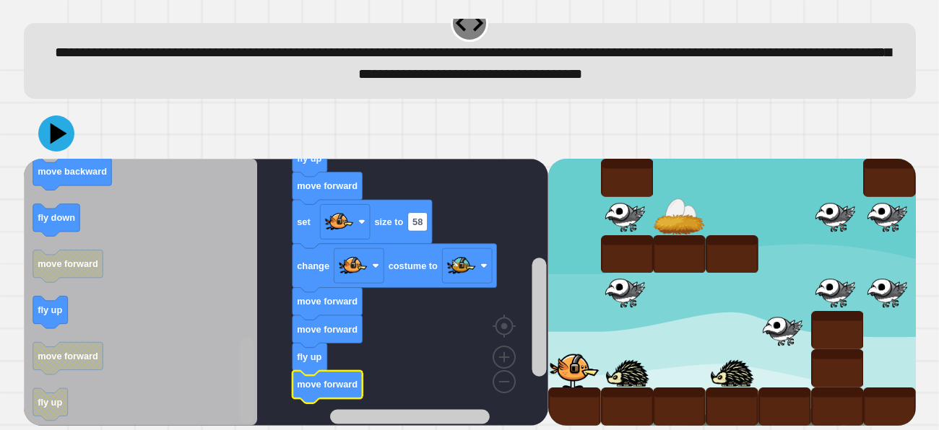
click at [222, 392] on div "when clicked fly up move forward set size to 58 change costume to move forward …" at bounding box center [286, 292] width 524 height 267
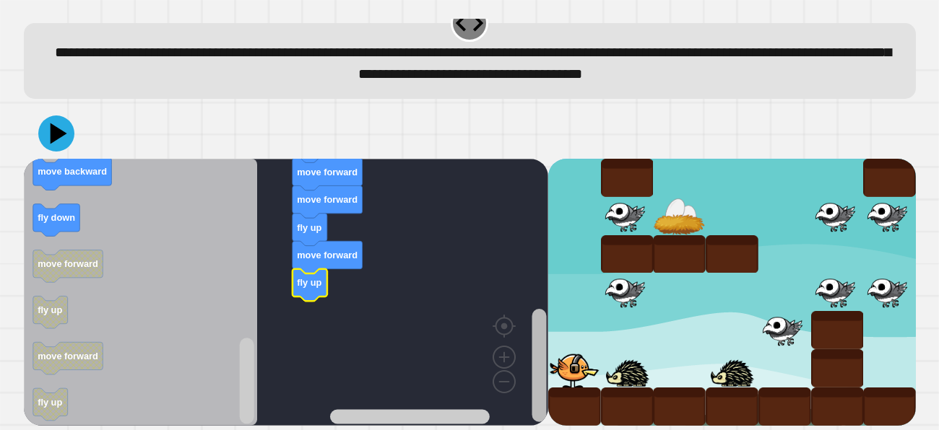
click at [548, 399] on div "when clicked fly up move forward set size to 58 change costume to move forward …" at bounding box center [470, 292] width 892 height 267
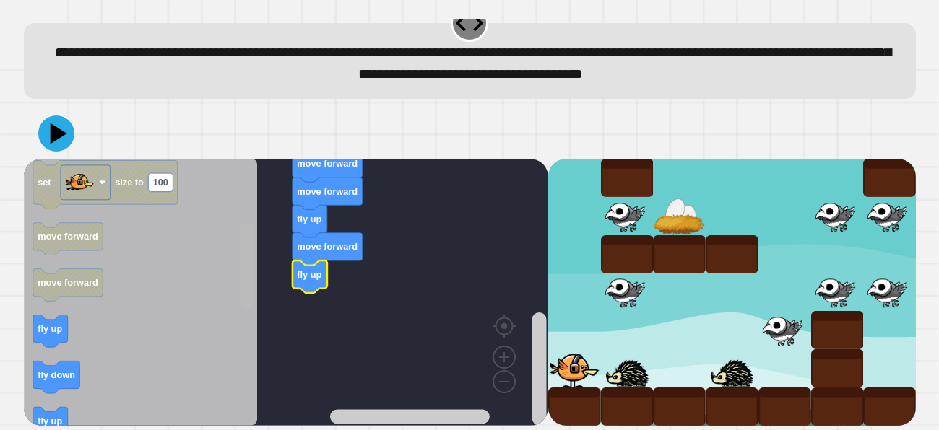
click at [246, 246] on rect "Blockly Workspace" at bounding box center [246, 265] width 14 height 86
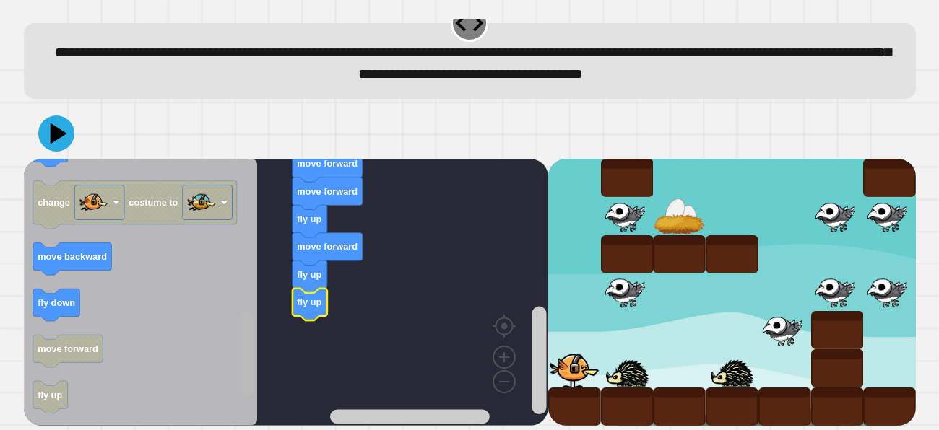
click at [220, 385] on div "when clicked fly up move forward set size to 58 change costume to move forward …" at bounding box center [286, 292] width 524 height 267
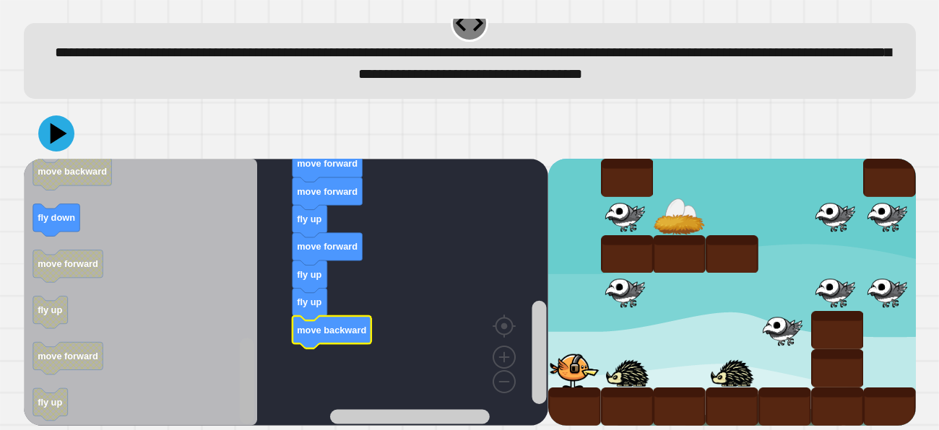
click at [243, 430] on html "**********" at bounding box center [469, 215] width 939 height 430
click at [254, 254] on div "when clicked fly up move forward set size to 58 change costume to move forward …" at bounding box center [286, 292] width 524 height 267
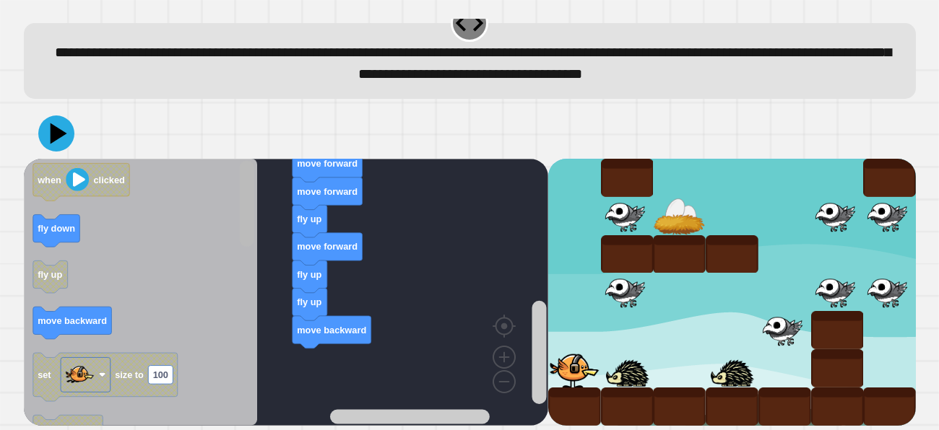
click at [256, 141] on div "when clicked fly up move forward set size to 58 change costume to move forward …" at bounding box center [470, 267] width 892 height 318
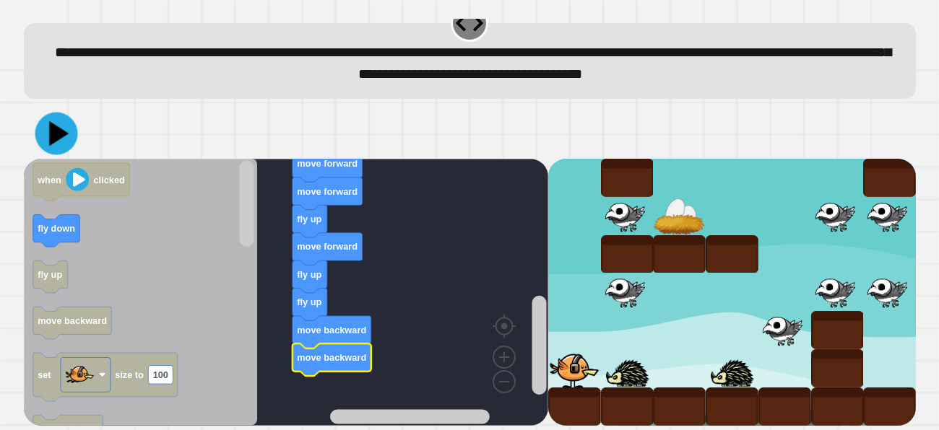
click at [54, 147] on icon at bounding box center [56, 133] width 43 height 43
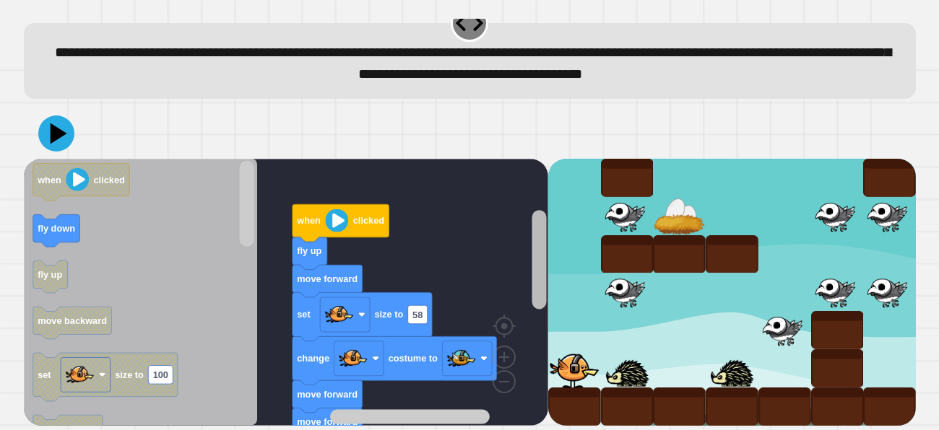
click at [518, 250] on div "when clicked fly up move forward set size to 58 change costume to move forward …" at bounding box center [286, 292] width 524 height 267
click at [407, 308] on icon "Blockly Workspace" at bounding box center [361, 317] width 139 height 48
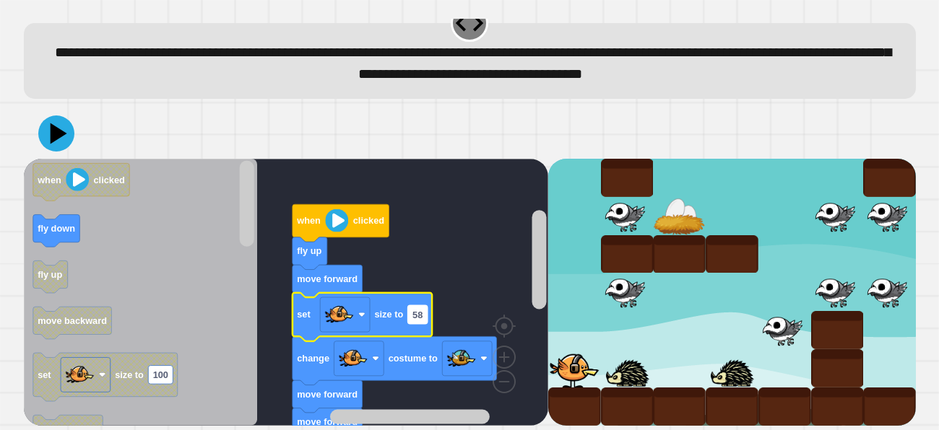
click at [412, 311] on text "58" at bounding box center [417, 314] width 10 height 11
type input "*"
click at [61, 141] on icon at bounding box center [56, 133] width 43 height 43
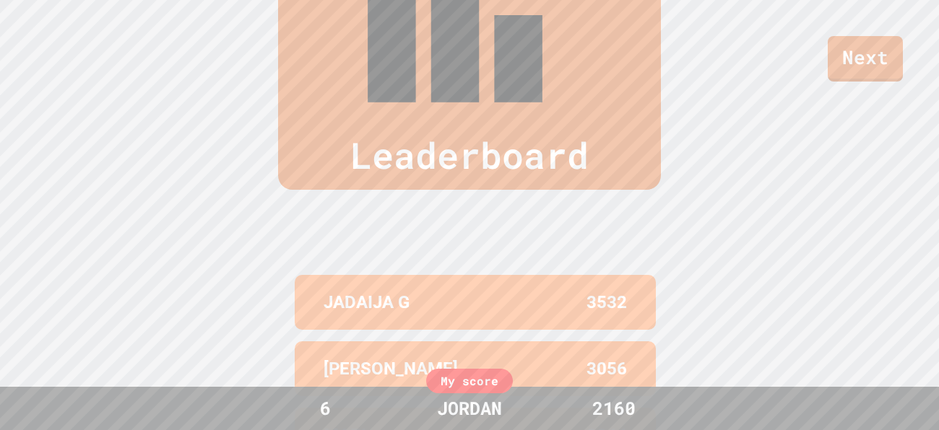
scroll to position [595, 0]
